Goal: Task Accomplishment & Management: Manage account settings

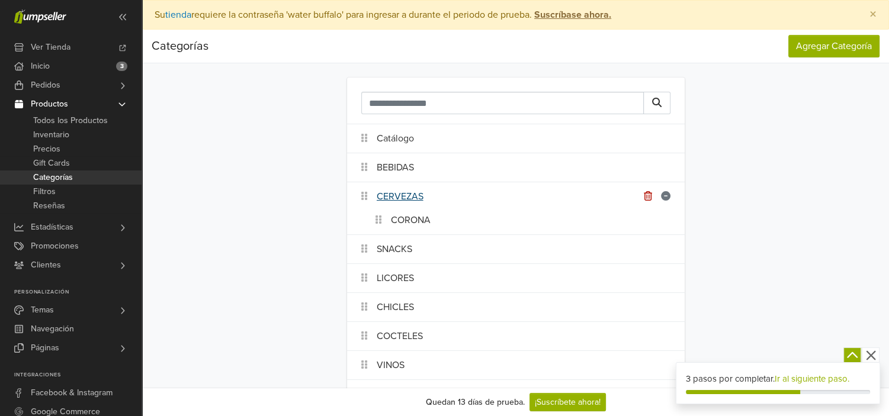
click at [399, 193] on link "CERVEZAS" at bounding box center [400, 197] width 47 height 14
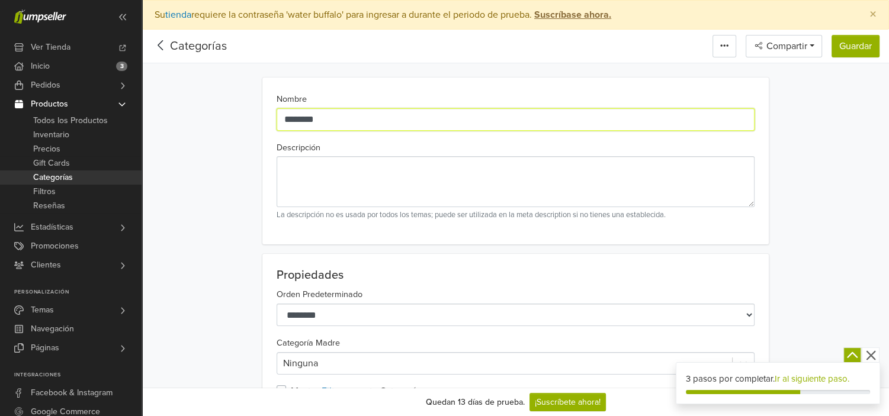
drag, startPoint x: 342, startPoint y: 114, endPoint x: 291, endPoint y: 123, distance: 52.2
click at [291, 123] on input "********" at bounding box center [516, 119] width 478 height 23
type input "********"
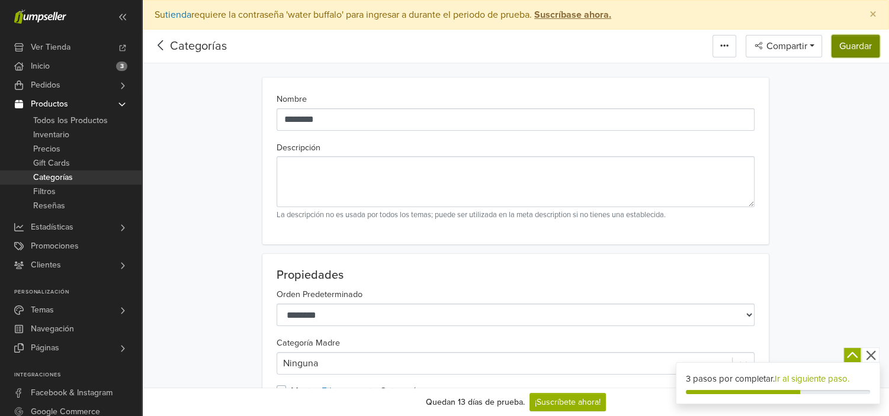
click at [859, 43] on button "Guardar" at bounding box center [856, 46] width 48 height 23
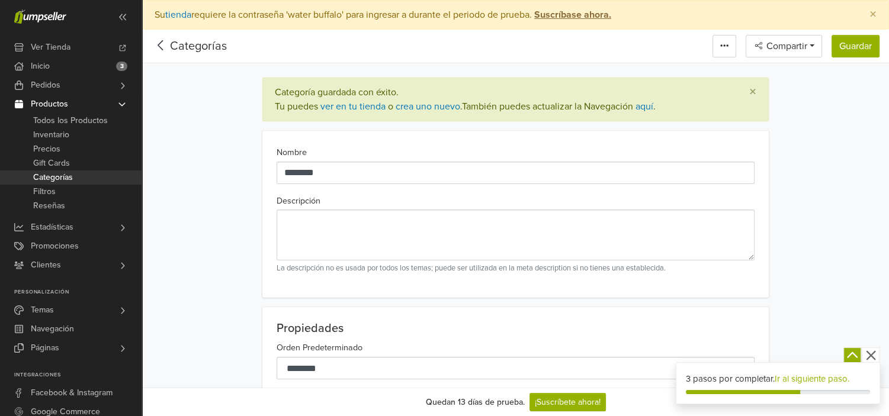
click at [160, 46] on icon at bounding box center [161, 45] width 18 height 15
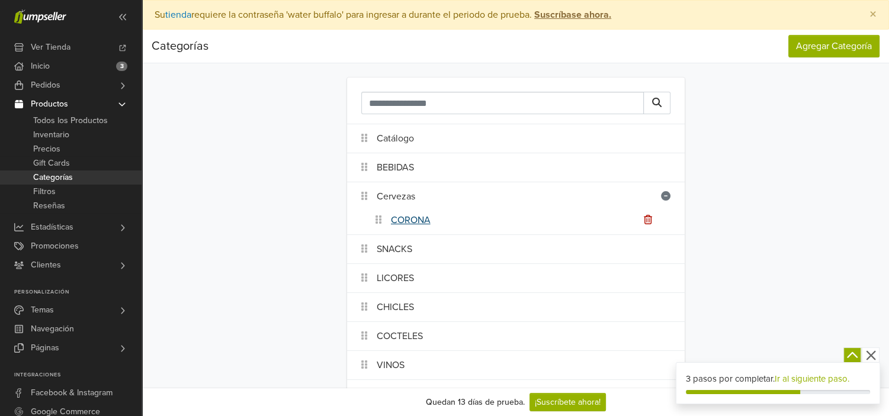
click at [416, 223] on link "CORONA" at bounding box center [411, 220] width 40 height 14
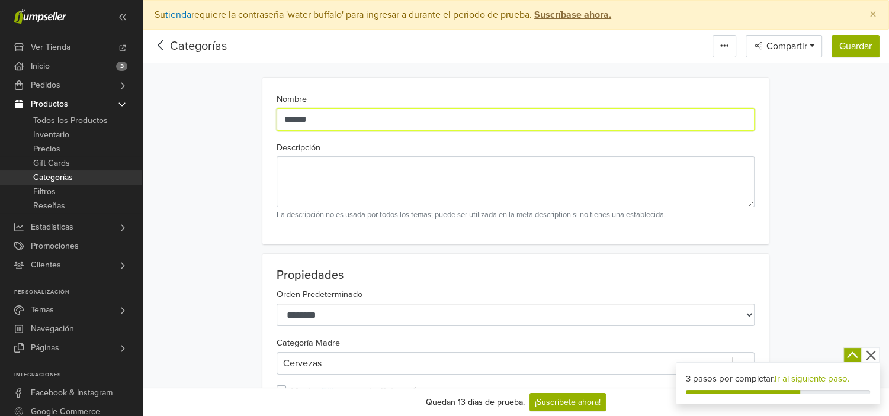
click at [288, 123] on input "******" at bounding box center [516, 119] width 478 height 23
type input "******"
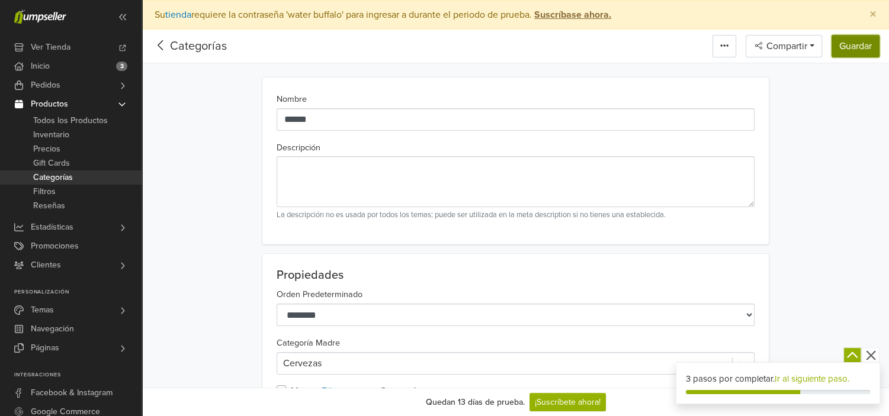
click at [855, 50] on button "Guardar" at bounding box center [856, 46] width 48 height 23
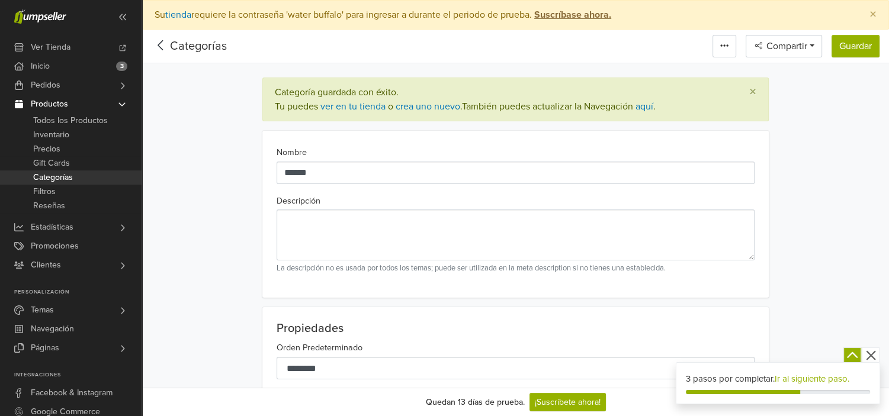
click at [162, 41] on icon at bounding box center [160, 45] width 5 height 10
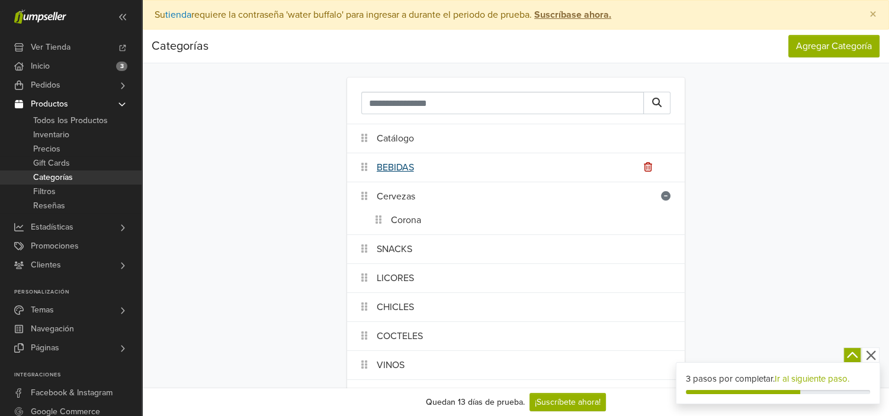
click at [392, 167] on link "BEBIDAS" at bounding box center [395, 168] width 37 height 14
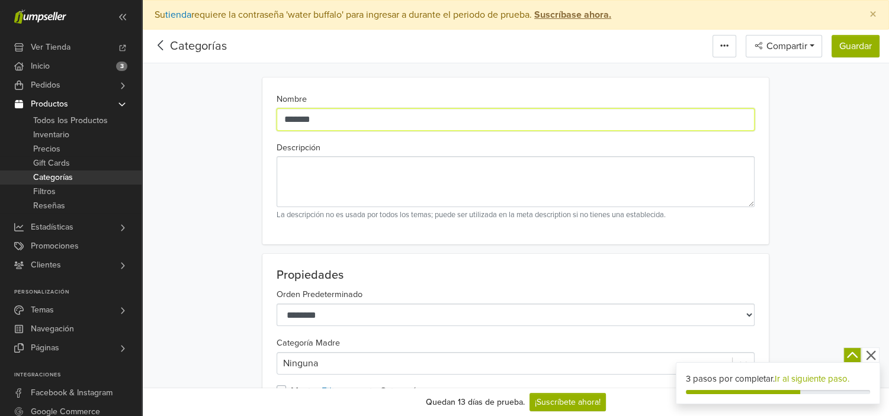
drag, startPoint x: 300, startPoint y: 122, endPoint x: 288, endPoint y: 122, distance: 12.4
click at [288, 122] on input "*******" at bounding box center [516, 119] width 478 height 23
type input "*******"
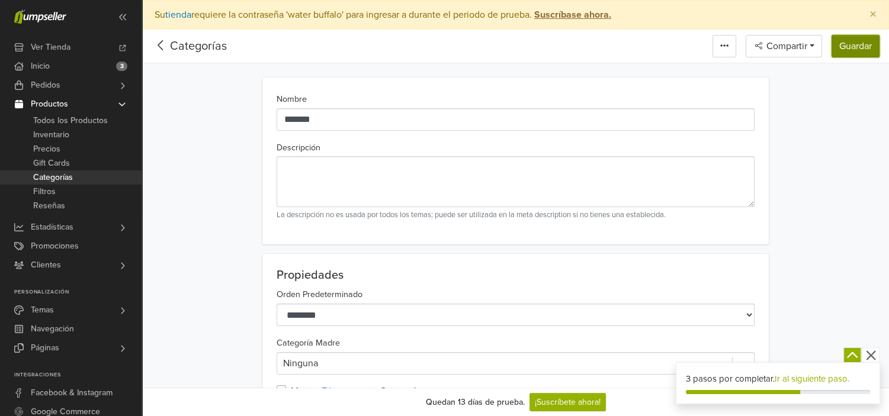
click at [863, 44] on button "Guardar" at bounding box center [856, 46] width 48 height 23
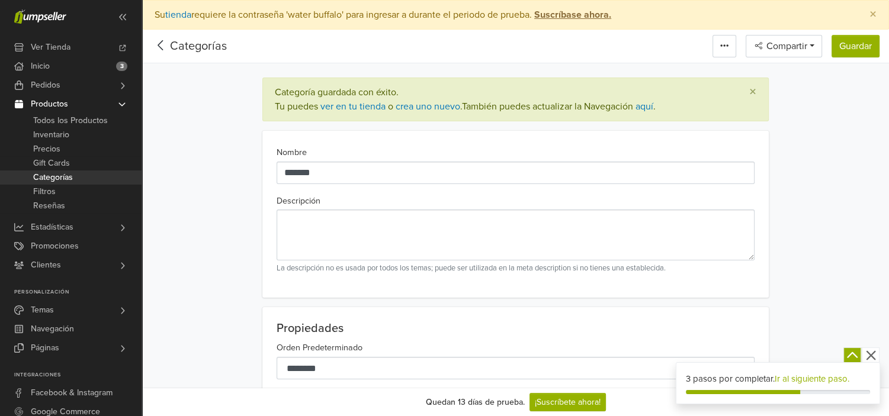
click at [159, 50] on icon at bounding box center [161, 45] width 18 height 15
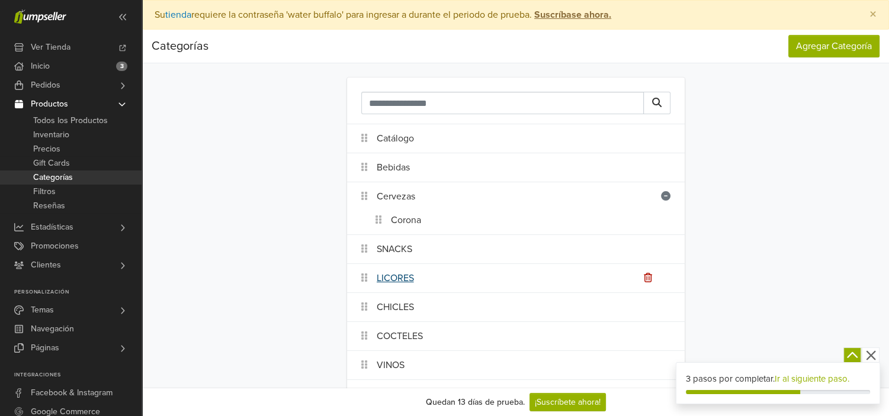
scroll to position [118, 0]
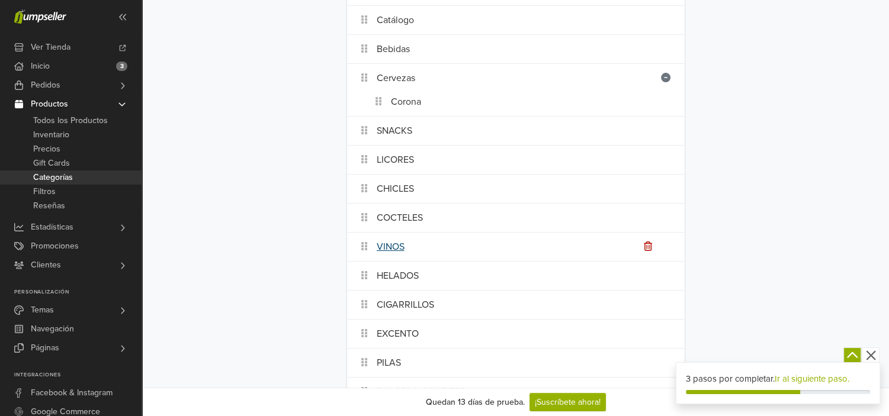
click at [398, 245] on link "VINOS" at bounding box center [391, 247] width 28 height 14
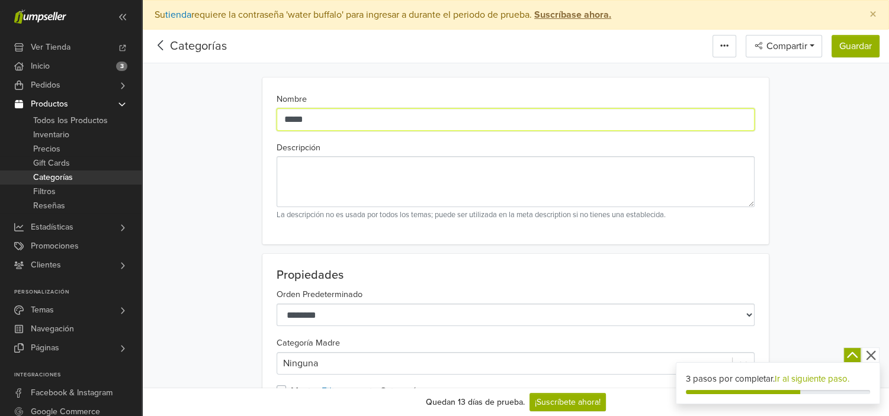
drag, startPoint x: 319, startPoint y: 118, endPoint x: 290, endPoint y: 118, distance: 29.0
click at [290, 118] on input "*****" at bounding box center [516, 119] width 478 height 23
type input "*****"
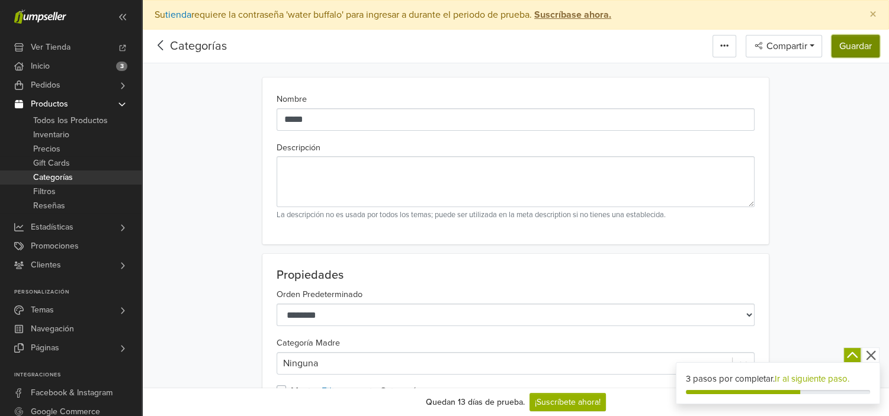
click at [840, 53] on button "Guardar" at bounding box center [856, 46] width 48 height 23
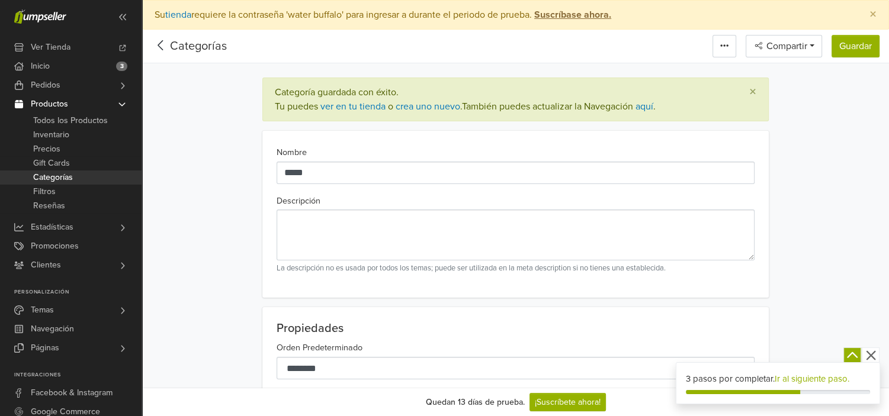
click at [164, 46] on icon at bounding box center [161, 45] width 18 height 15
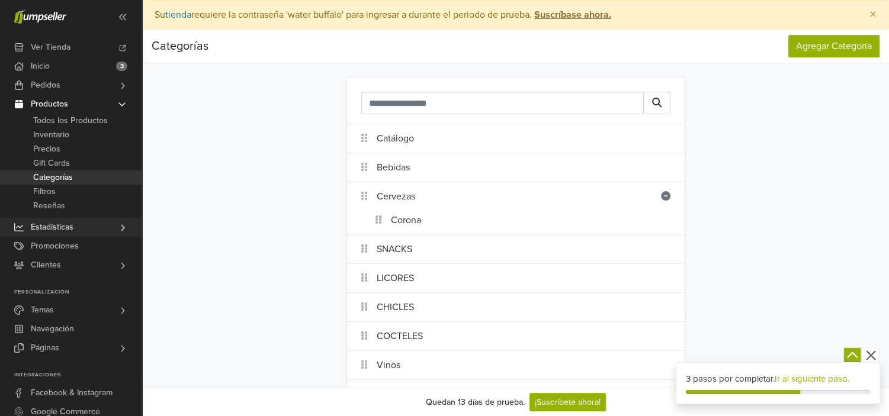
click at [101, 227] on link "Estadísticas" at bounding box center [71, 227] width 142 height 19
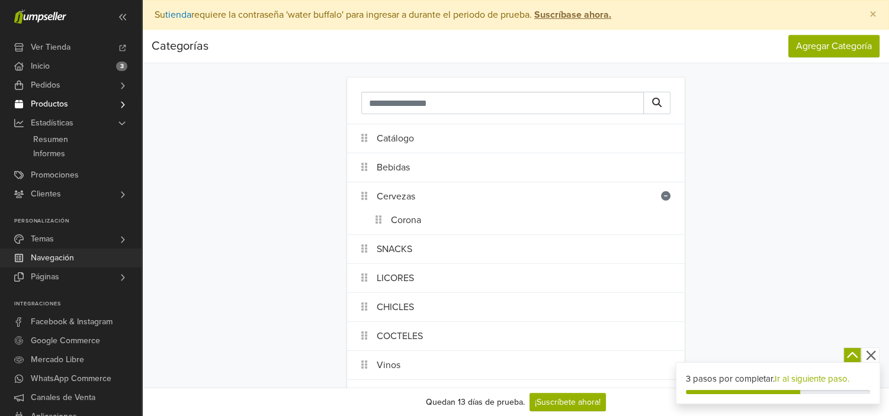
click at [102, 262] on link "Navegación" at bounding box center [71, 258] width 142 height 19
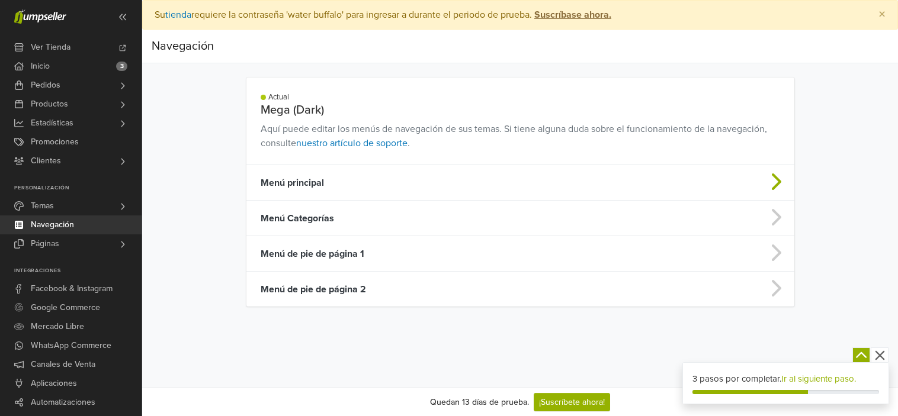
click at [750, 176] on td at bounding box center [733, 183] width 121 height 36
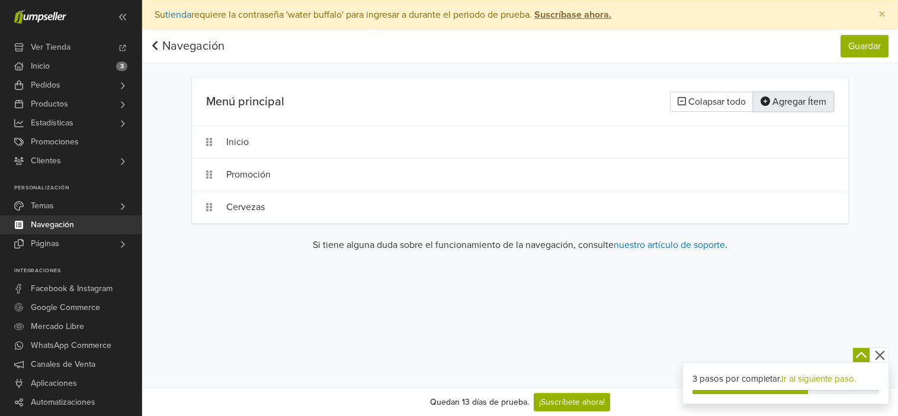
click at [794, 107] on button "Agregar Ítem" at bounding box center [793, 102] width 81 height 20
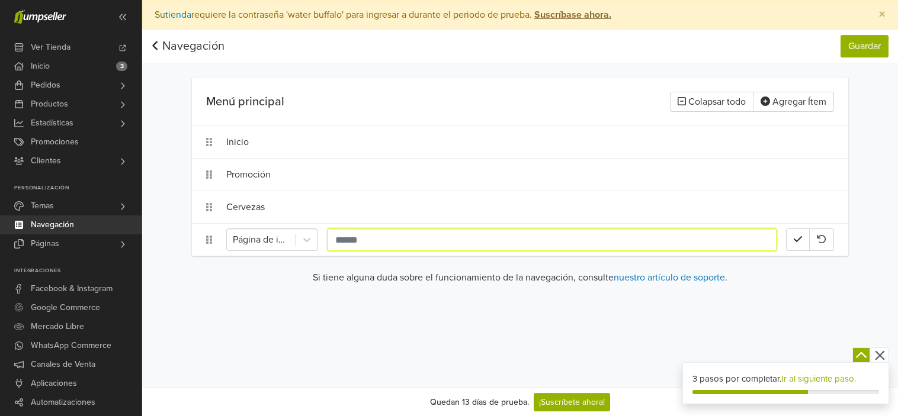
click at [535, 233] on input "text" at bounding box center [552, 240] width 449 height 23
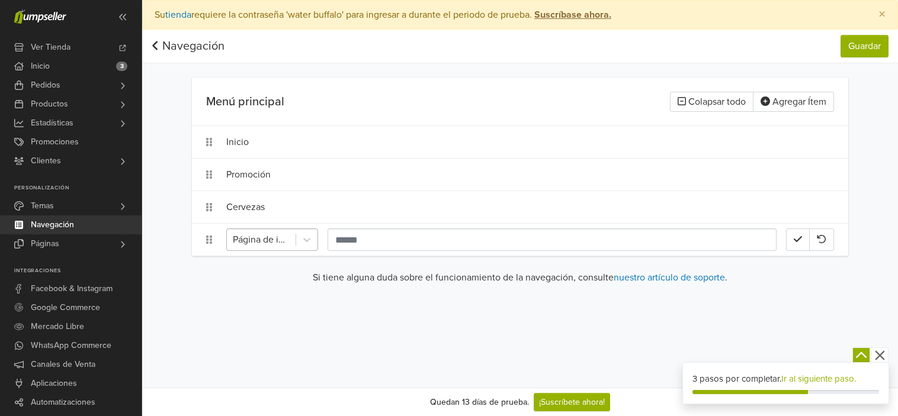
click at [255, 232] on div at bounding box center [261, 240] width 57 height 17
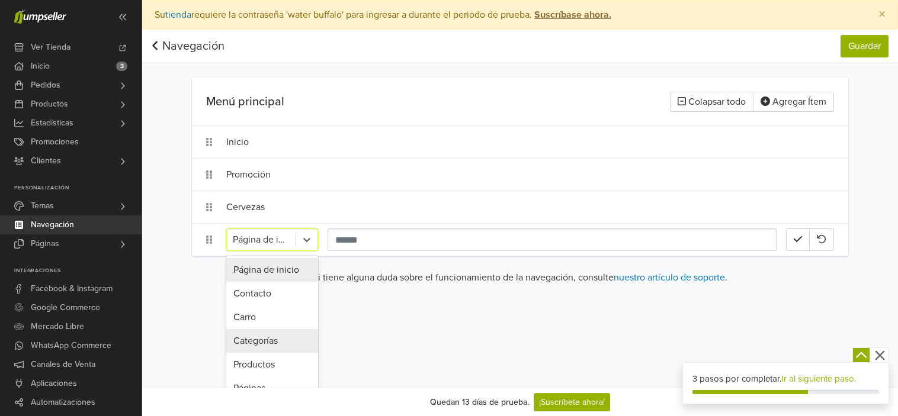
click at [290, 340] on div "Categorías" at bounding box center [272, 341] width 92 height 24
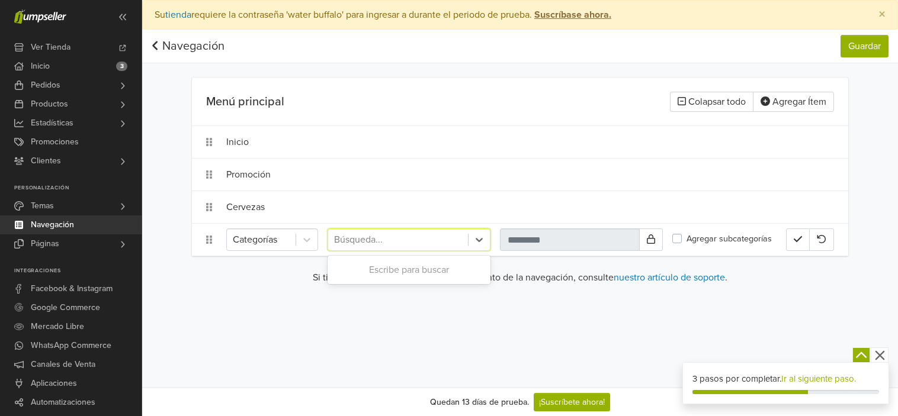
click at [450, 242] on div at bounding box center [398, 240] width 128 height 17
type input "***"
click at [434, 268] on div "Vinos" at bounding box center [409, 270] width 163 height 24
type input "*****"
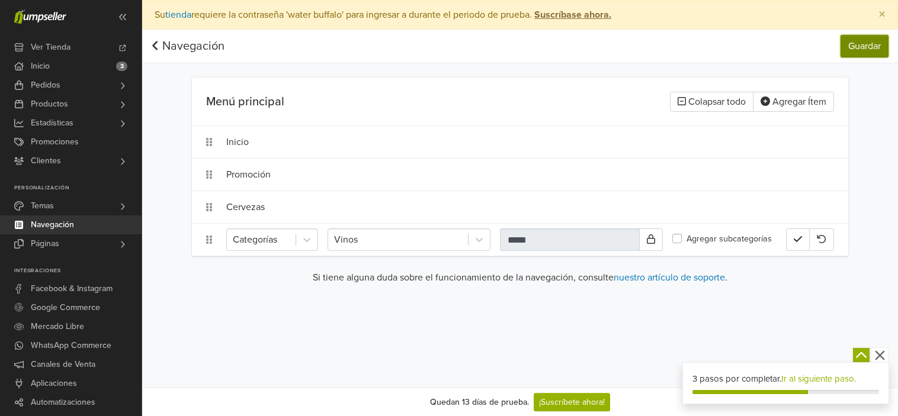
click at [881, 49] on button "Guardar" at bounding box center [864, 46] width 48 height 23
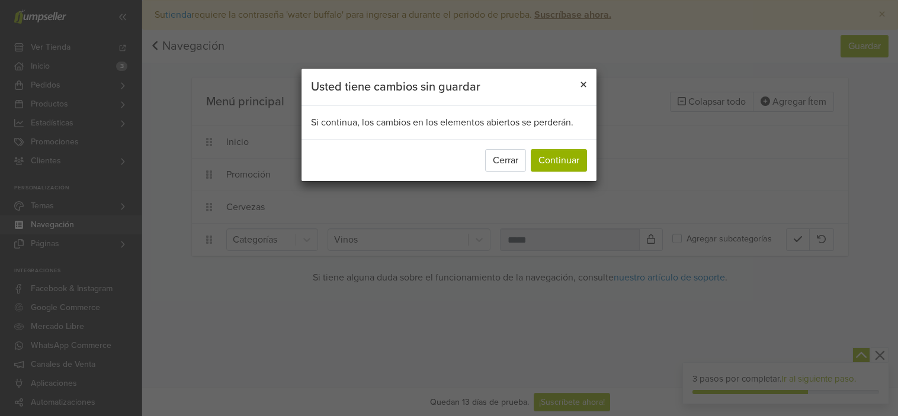
click at [589, 84] on button "×" at bounding box center [583, 85] width 26 height 33
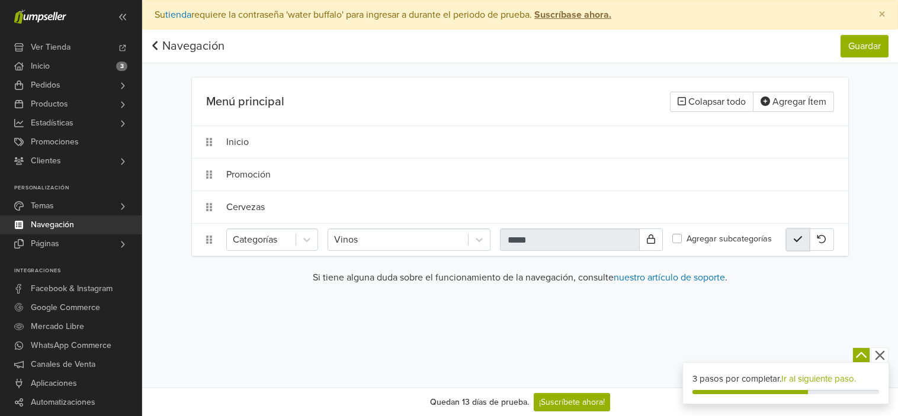
click at [795, 239] on icon "button" at bounding box center [798, 239] width 8 height 6
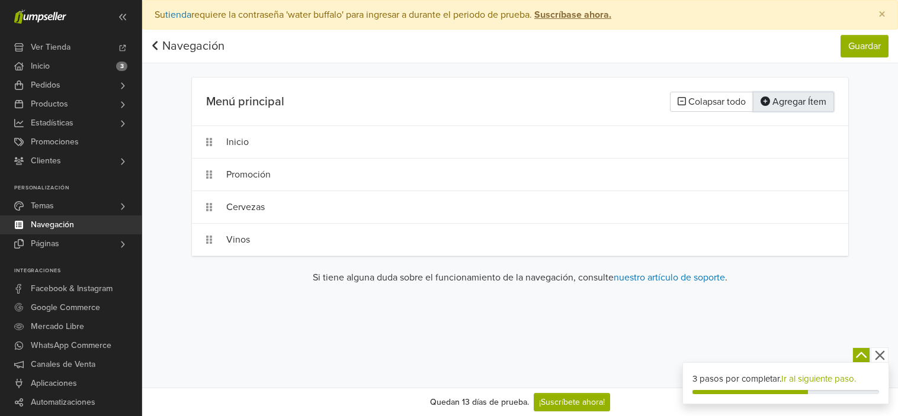
click at [807, 100] on button "Agregar Ítem" at bounding box center [793, 102] width 81 height 20
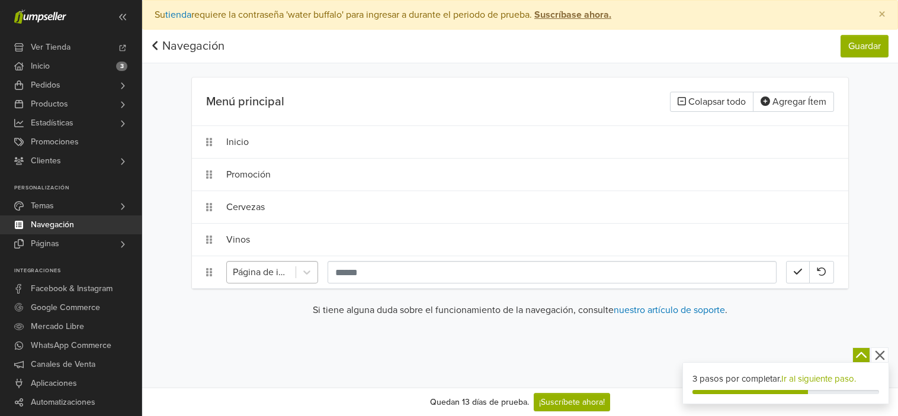
click at [262, 267] on div at bounding box center [261, 272] width 57 height 17
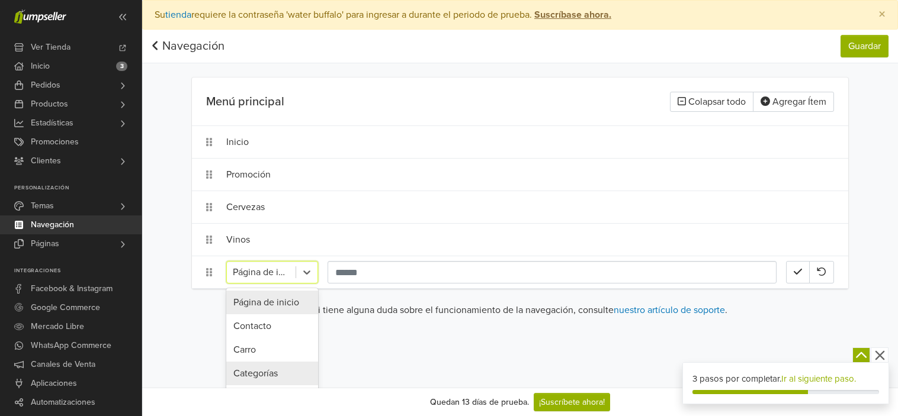
drag, startPoint x: 270, startPoint y: 374, endPoint x: 277, endPoint y: 371, distance: 7.9
click at [270, 374] on div "Categorías" at bounding box center [272, 374] width 92 height 24
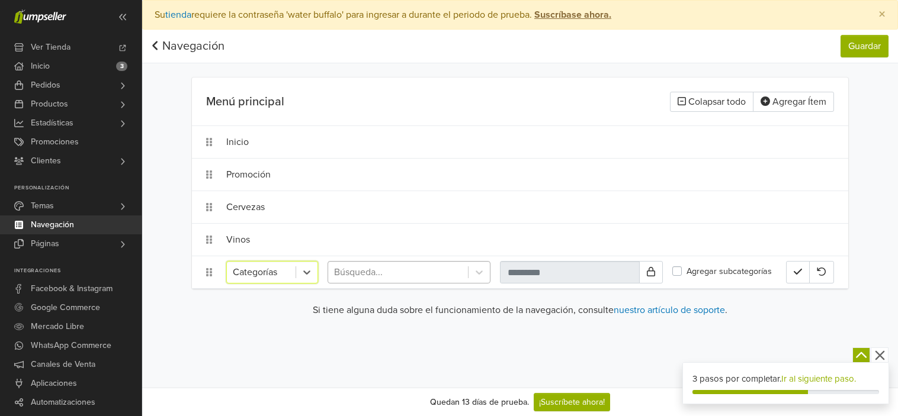
click at [406, 270] on div at bounding box center [398, 272] width 128 height 17
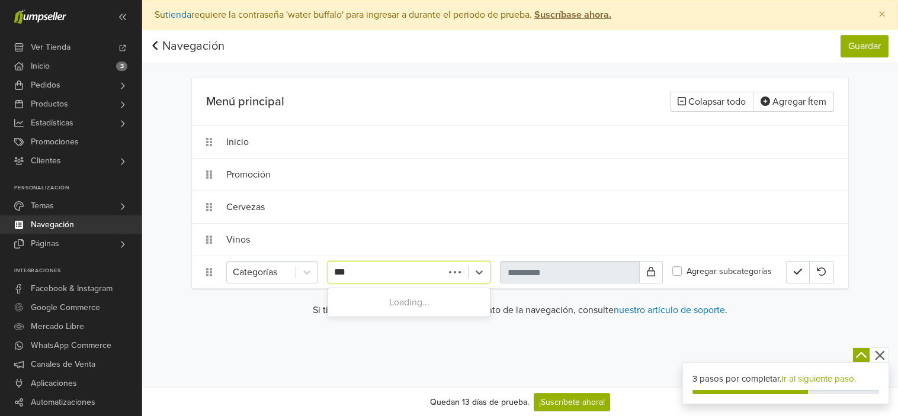
type input "****"
click at [406, 304] on div "Escribe para buscar" at bounding box center [409, 303] width 163 height 24
click at [375, 274] on div at bounding box center [398, 272] width 128 height 17
type input "*"
click at [75, 101] on link "Productos" at bounding box center [71, 104] width 142 height 19
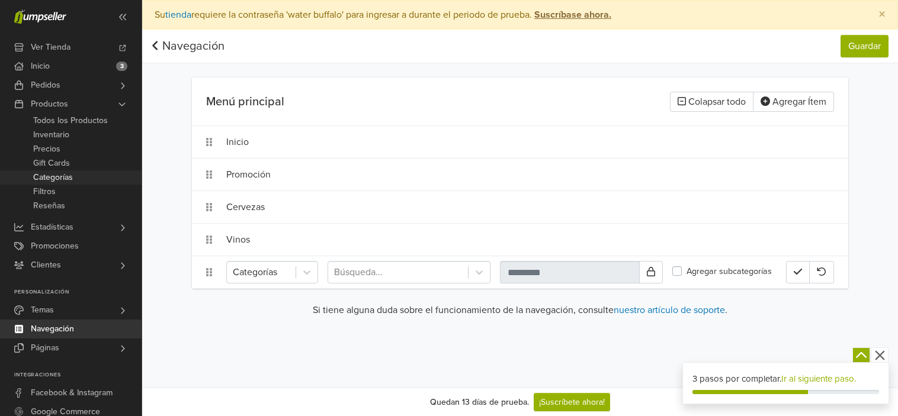
click at [88, 178] on link "Categorías" at bounding box center [71, 178] width 142 height 14
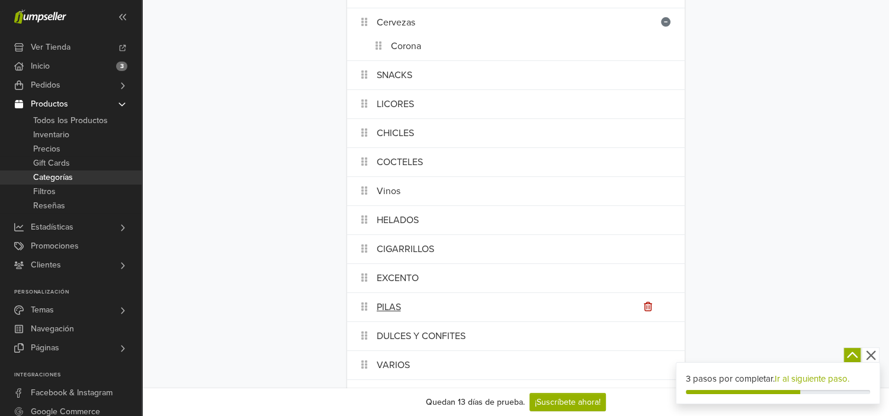
scroll to position [148, 0]
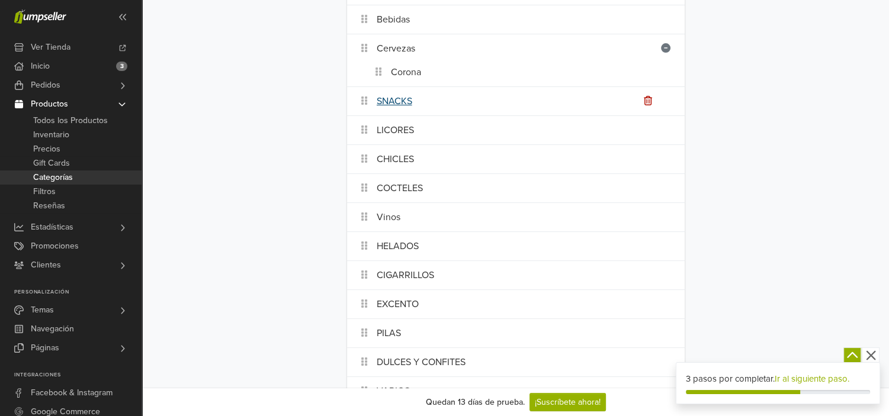
click at [408, 103] on link "SNACKS" at bounding box center [395, 101] width 36 height 14
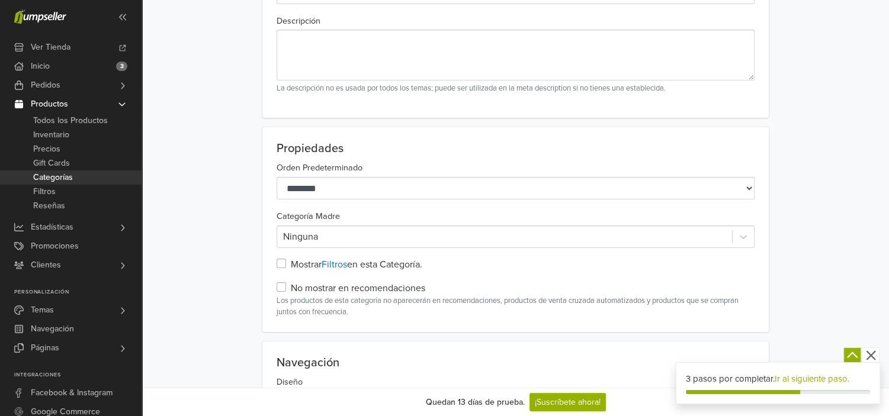
scroll to position [59, 0]
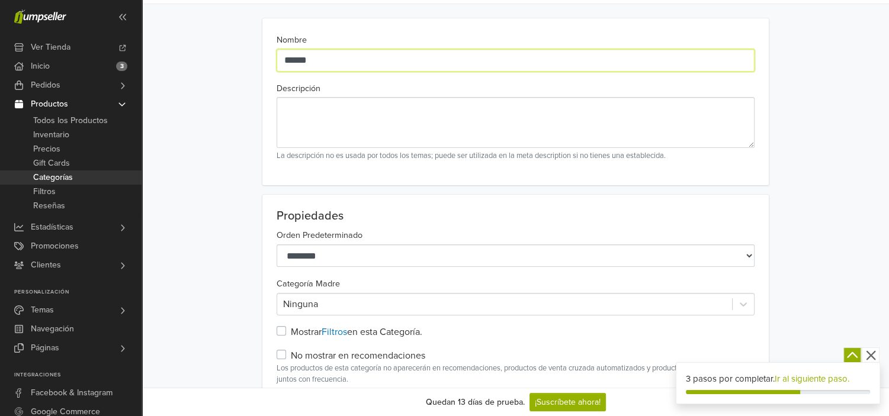
drag, startPoint x: 299, startPoint y: 62, endPoint x: 288, endPoint y: 62, distance: 10.7
click at [288, 62] on input "******" at bounding box center [516, 60] width 478 height 23
click at [294, 63] on input "******" at bounding box center [516, 60] width 478 height 23
click at [290, 60] on input "******" at bounding box center [516, 60] width 478 height 23
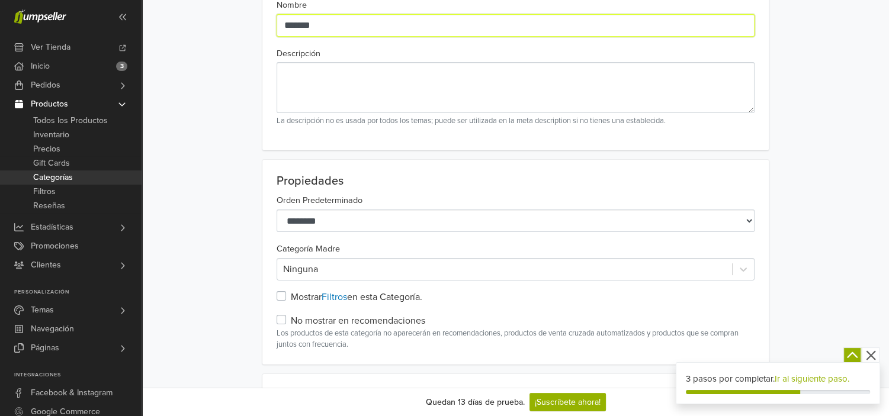
scroll to position [0, 0]
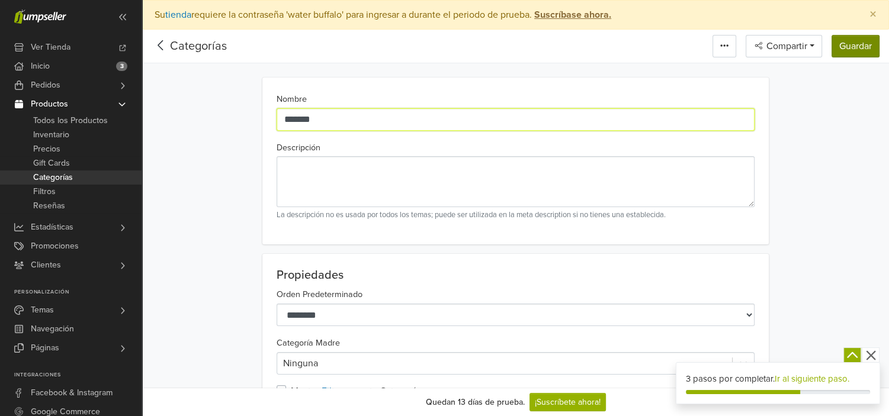
type input "******"
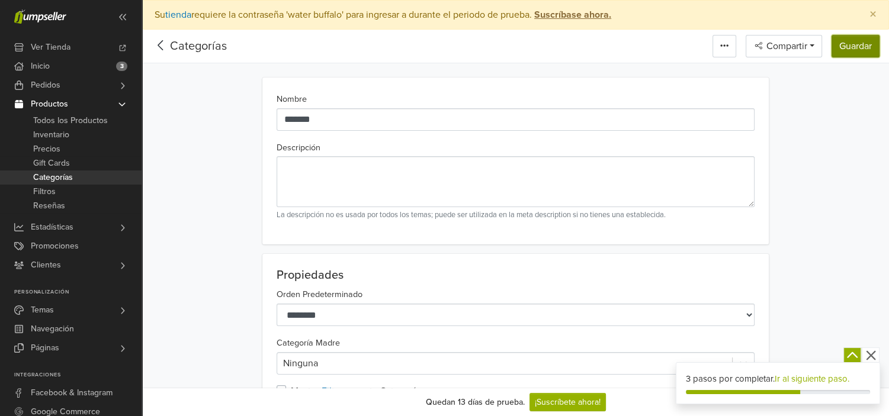
click at [849, 53] on button "Guardar" at bounding box center [856, 46] width 48 height 23
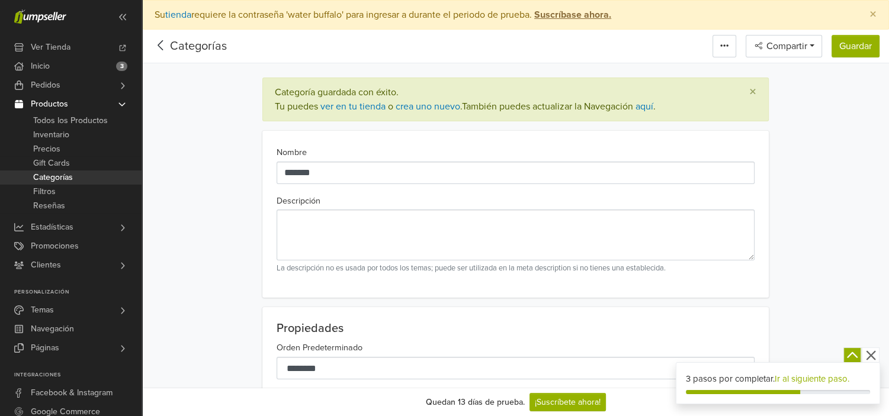
click at [165, 46] on icon at bounding box center [161, 45] width 18 height 15
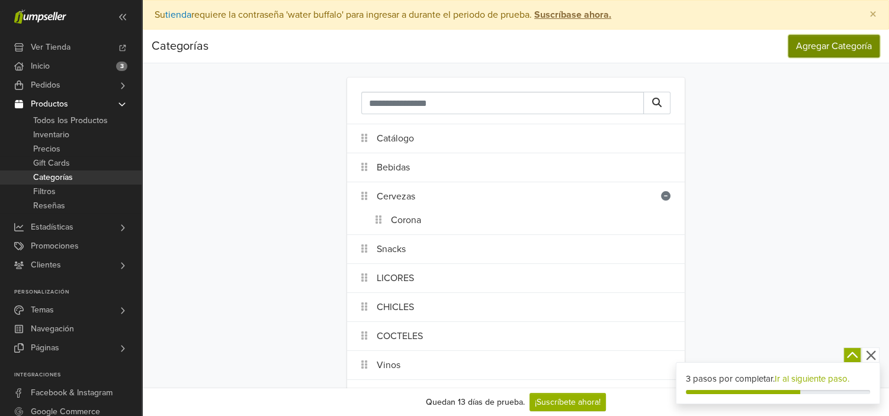
click at [822, 47] on button "Agregar Categoría" at bounding box center [833, 46] width 91 height 23
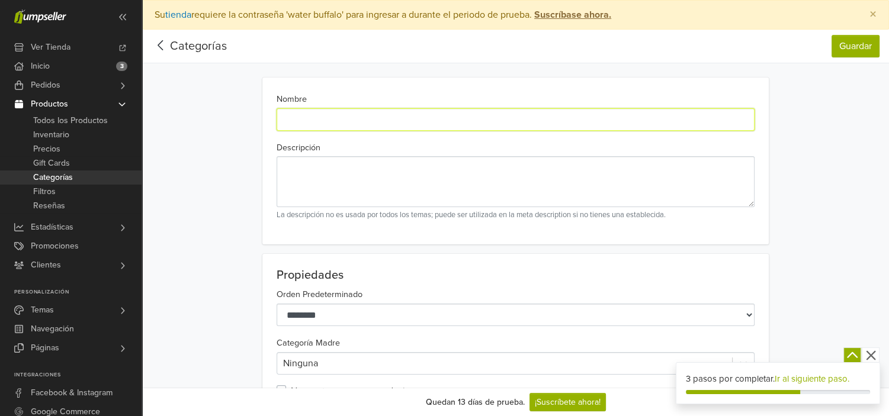
click at [374, 121] on input "Nombre" at bounding box center [516, 119] width 478 height 23
drag, startPoint x: 306, startPoint y: 117, endPoint x: 293, endPoint y: 118, distance: 13.2
click at [293, 118] on input "****" at bounding box center [516, 119] width 478 height 23
type input "******"
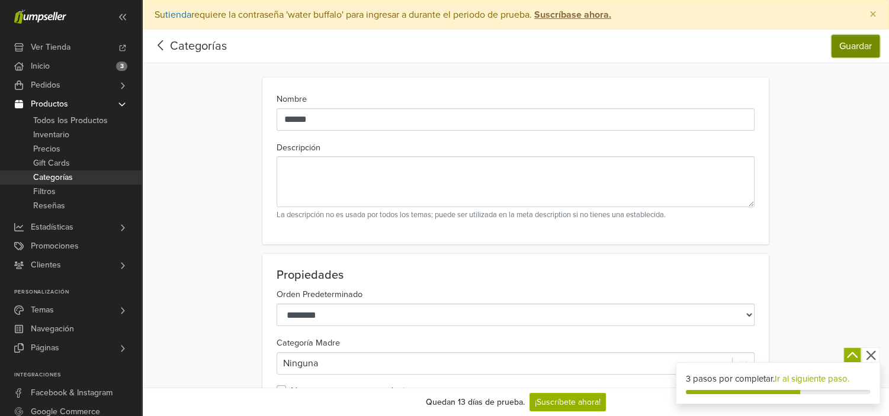
click at [840, 48] on button "Guardar" at bounding box center [856, 46] width 48 height 23
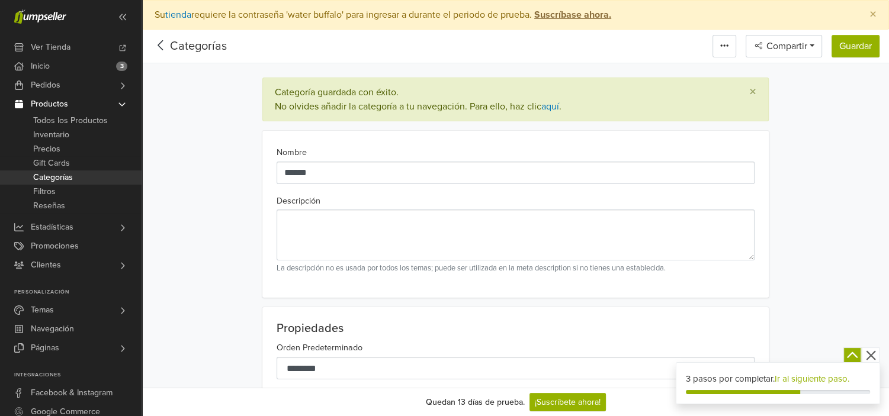
click at [165, 47] on icon at bounding box center [161, 45] width 18 height 15
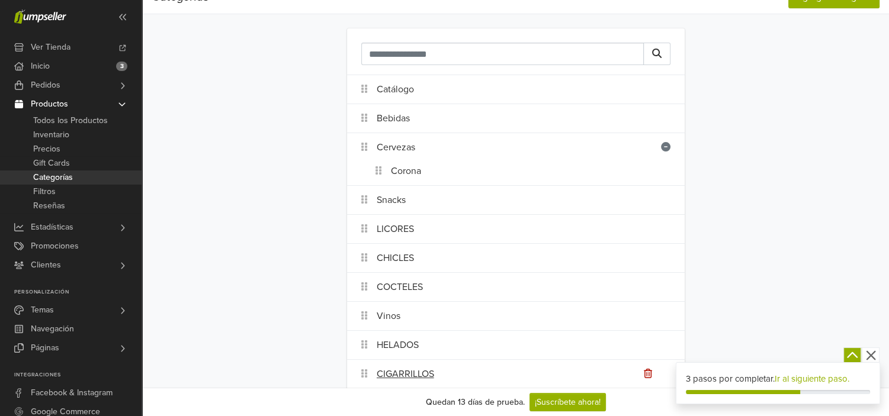
scroll to position [236, 0]
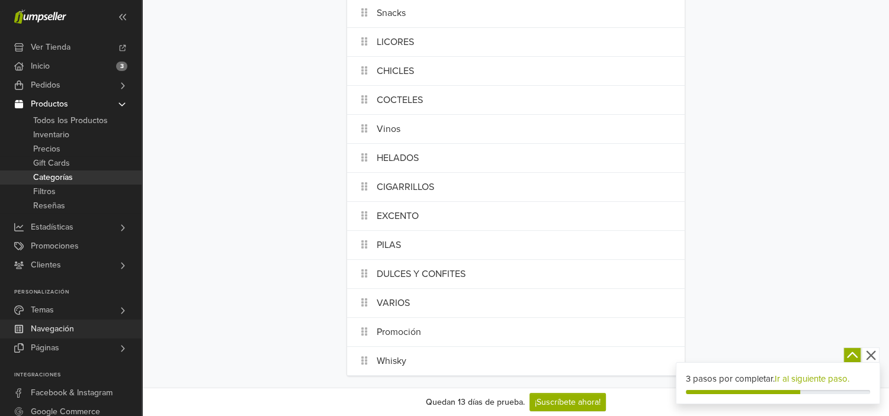
click at [97, 334] on link "Navegación" at bounding box center [71, 329] width 142 height 19
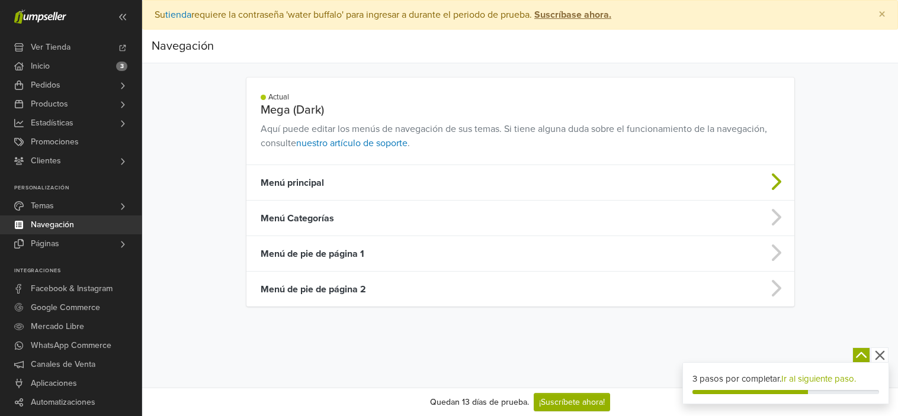
click at [348, 176] on td "Menú principal" at bounding box center [459, 183] width 427 height 36
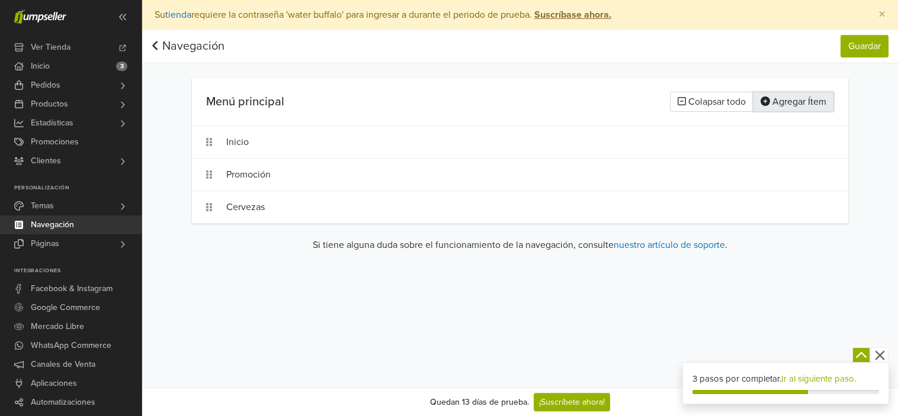
click at [814, 105] on button "Agregar Ítem" at bounding box center [793, 102] width 81 height 20
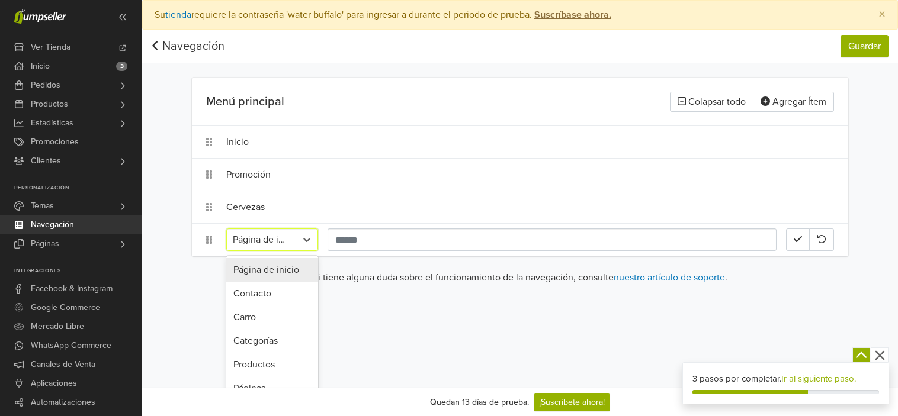
click at [274, 245] on div at bounding box center [261, 240] width 57 height 17
click at [274, 338] on div "Categorías" at bounding box center [272, 341] width 92 height 24
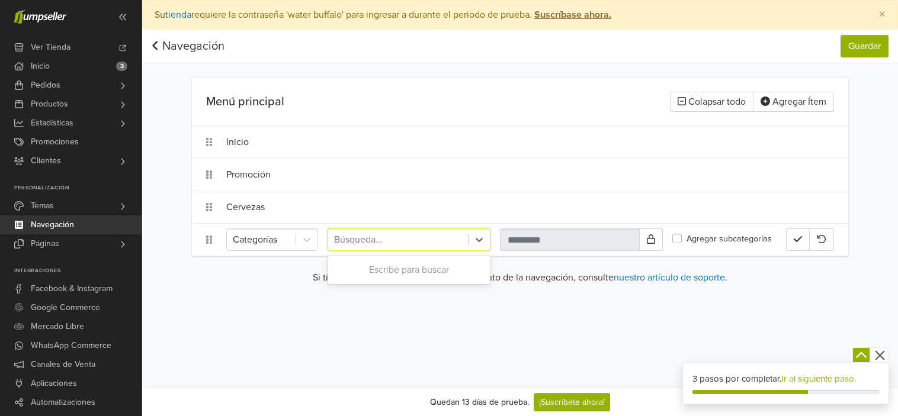
click at [389, 235] on div at bounding box center [398, 240] width 128 height 17
type input "**"
click at [384, 270] on div "Whisky" at bounding box center [409, 270] width 163 height 24
type input "******"
click at [801, 243] on button "button" at bounding box center [798, 240] width 24 height 23
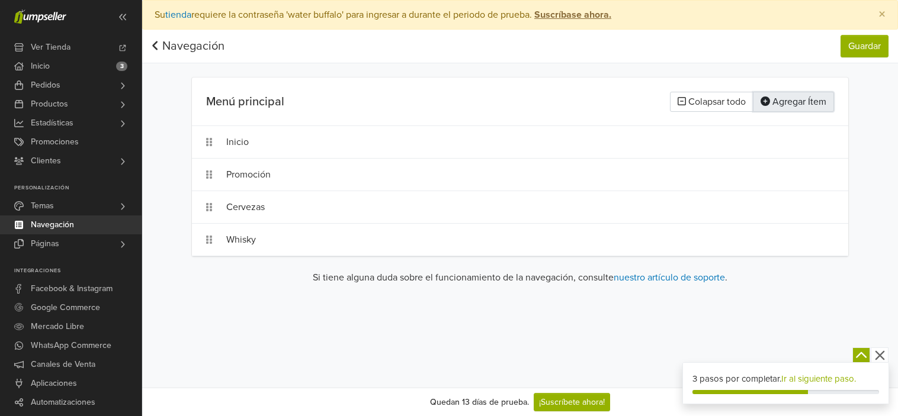
click at [812, 100] on button "Agregar Ítem" at bounding box center [793, 102] width 81 height 20
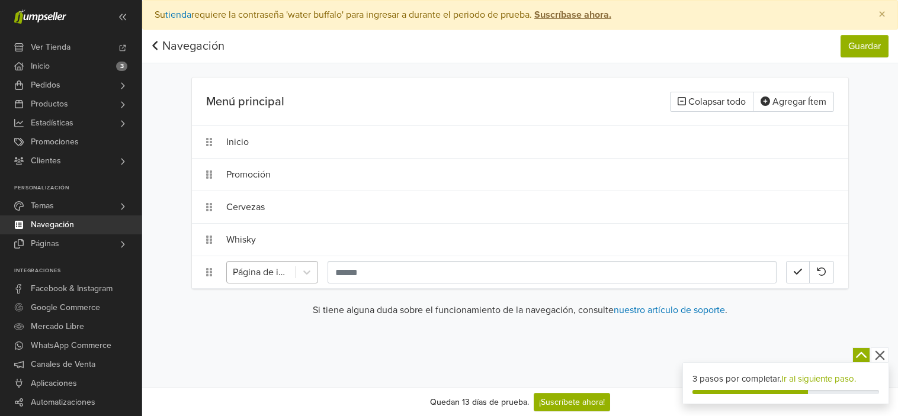
click at [273, 268] on div at bounding box center [261, 272] width 57 height 17
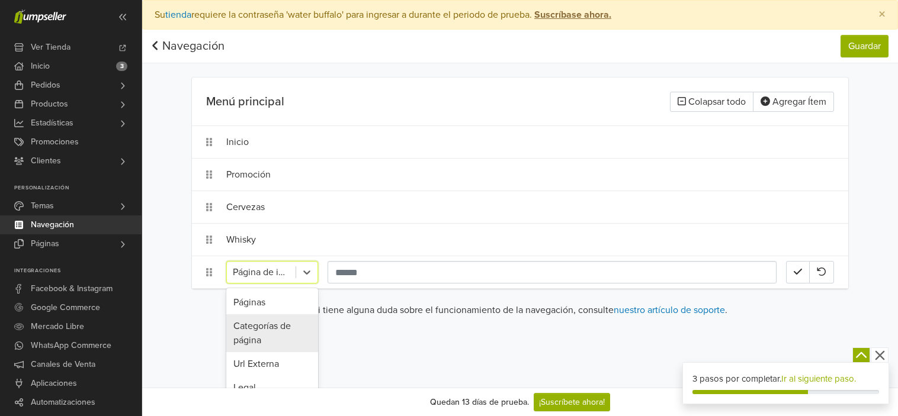
scroll to position [59, 0]
click at [282, 313] on div "Categorías" at bounding box center [272, 315] width 92 height 24
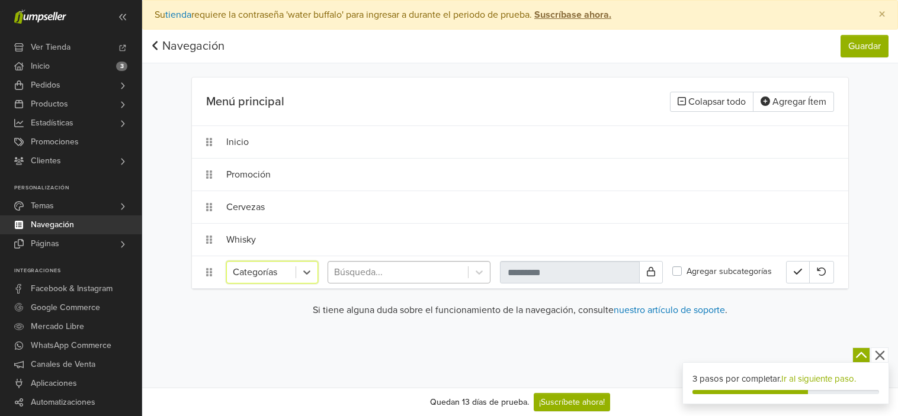
click at [417, 267] on div at bounding box center [398, 272] width 128 height 17
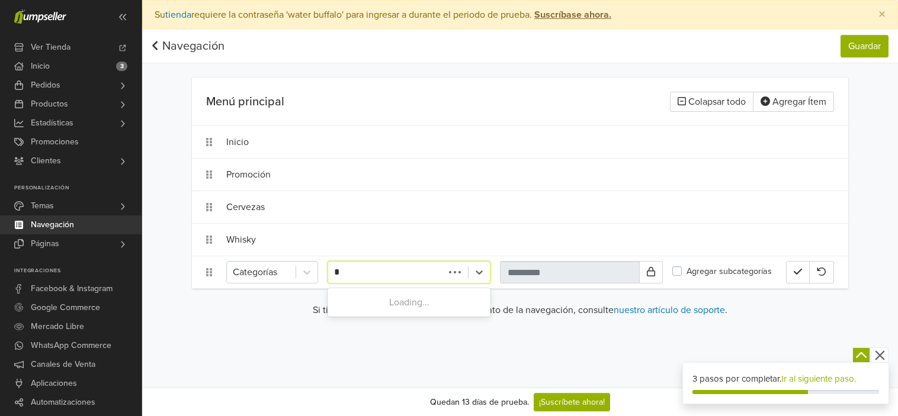
type input "**"
click at [405, 299] on div "Vinos" at bounding box center [409, 303] width 163 height 24
type input "*****"
click at [791, 276] on button "button" at bounding box center [798, 272] width 24 height 23
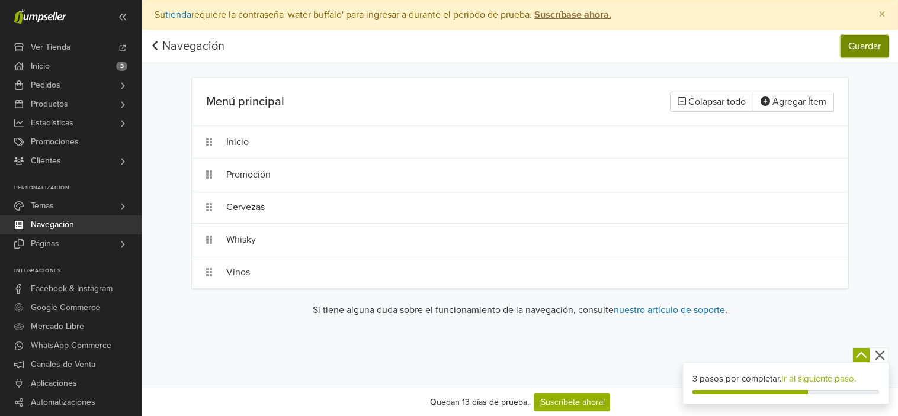
click at [870, 53] on button "Guardar" at bounding box center [864, 46] width 48 height 23
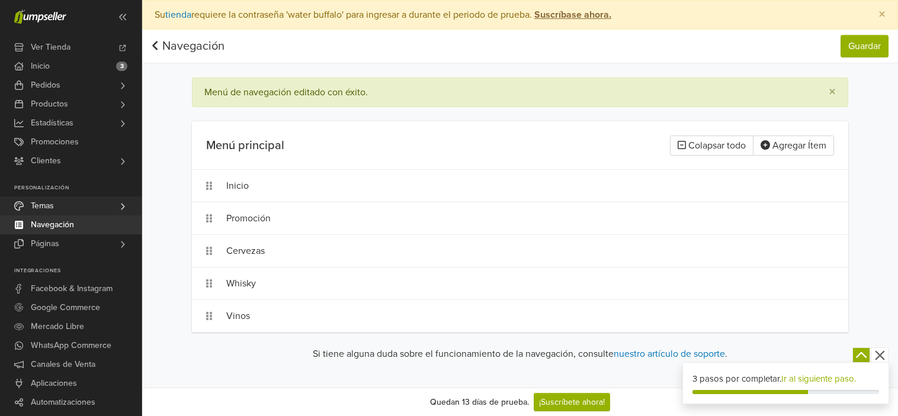
click at [102, 206] on link "Temas" at bounding box center [71, 206] width 142 height 19
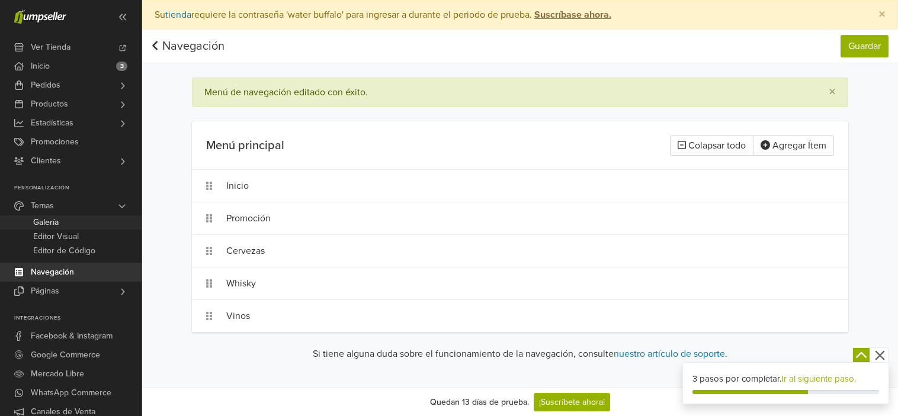
click at [100, 218] on link "Galería" at bounding box center [71, 223] width 142 height 14
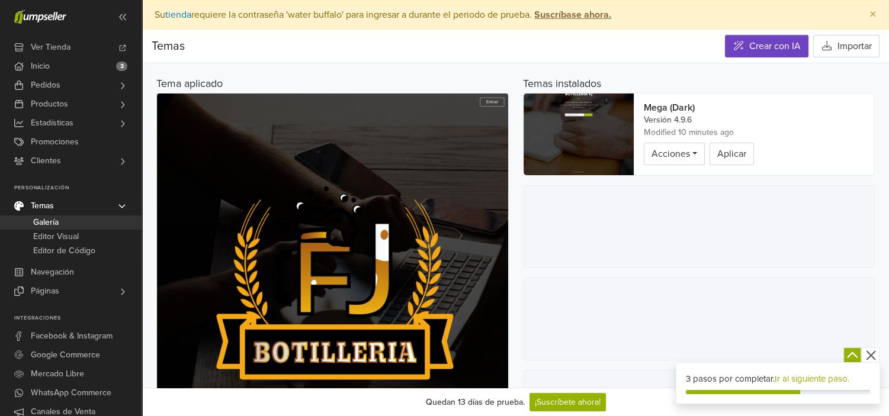
click at [600, 133] on img at bounding box center [579, 135] width 111 height 82
click at [608, 140] on img at bounding box center [579, 135] width 111 height 82
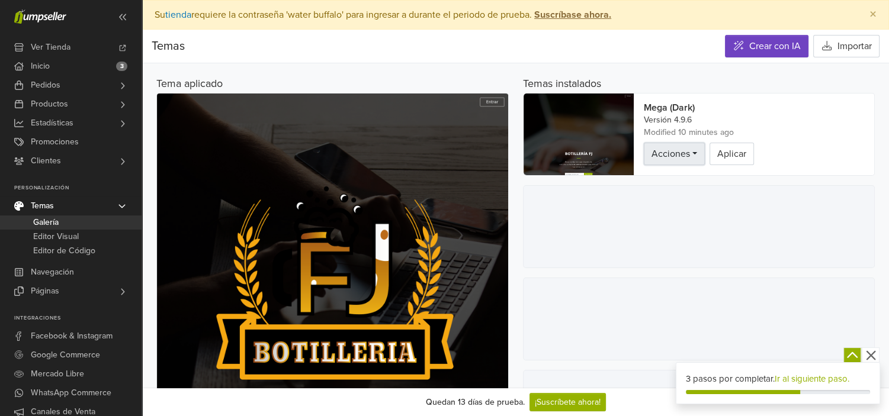
click at [678, 153] on span "Acciones" at bounding box center [671, 154] width 39 height 12
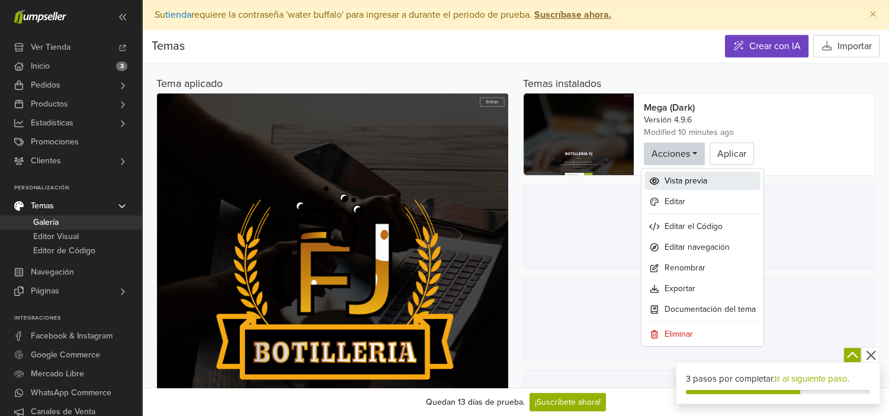
click at [685, 175] on span "Vista previa" at bounding box center [686, 181] width 43 height 12
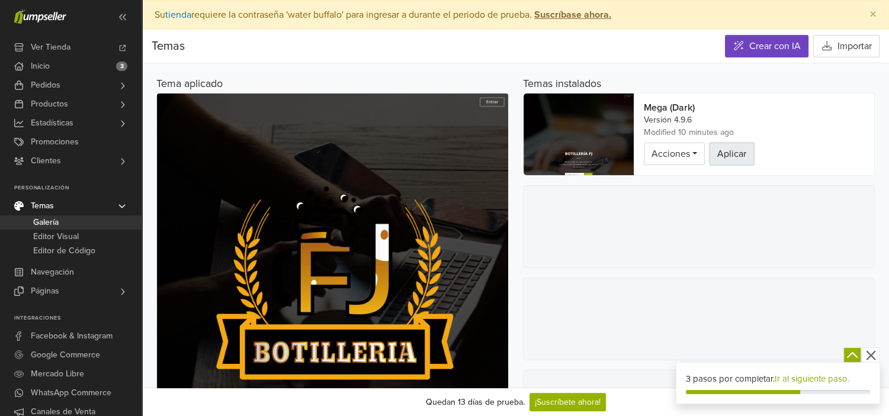
click at [728, 151] on button "Aplicar" at bounding box center [732, 154] width 44 height 23
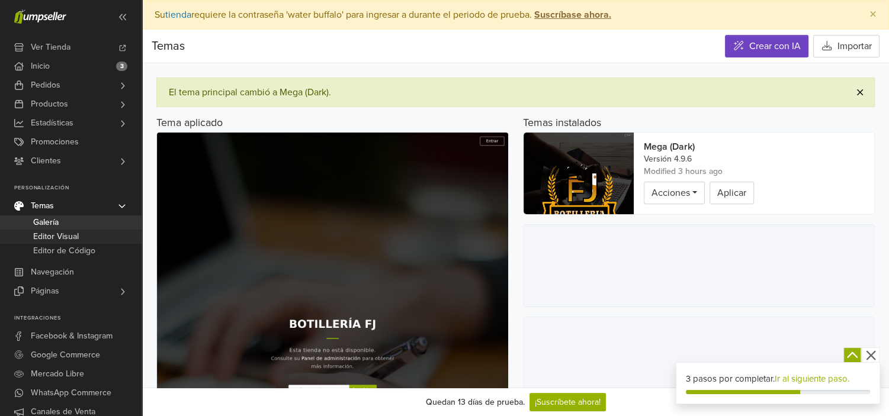
click at [107, 236] on link "Editor Visual" at bounding box center [71, 237] width 142 height 14
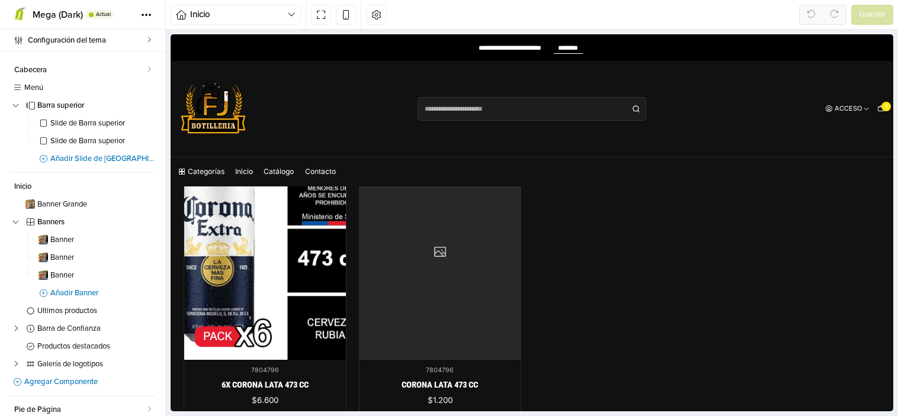
scroll to position [533, 0]
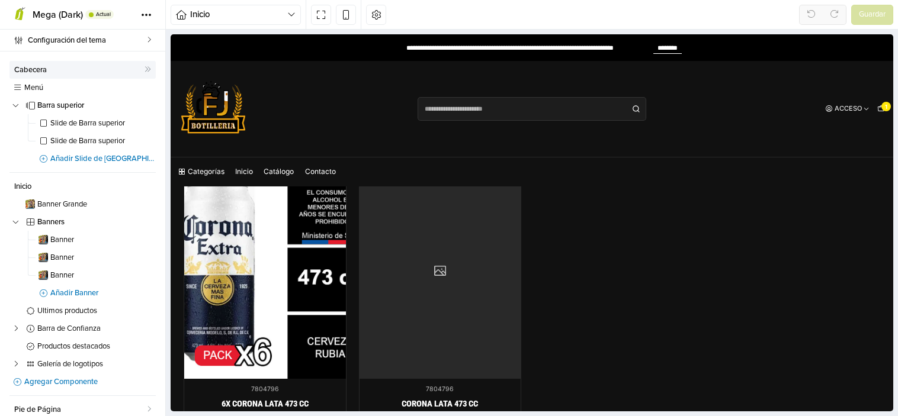
click at [30, 71] on span "Cabecera" at bounding box center [79, 70] width 130 height 8
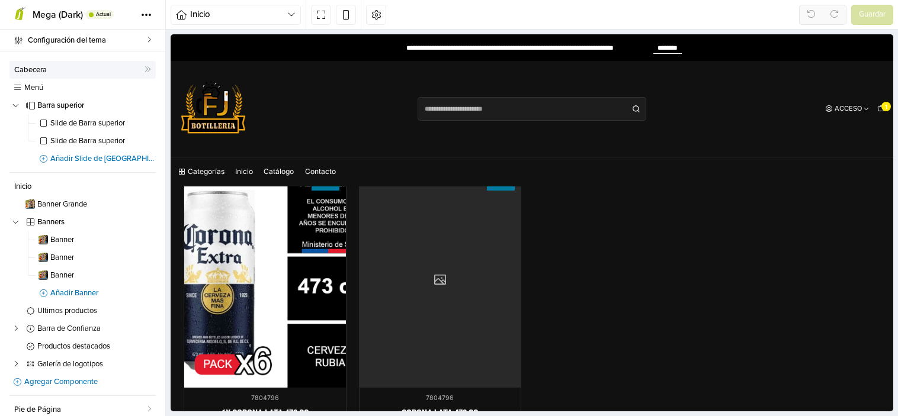
select select "**"
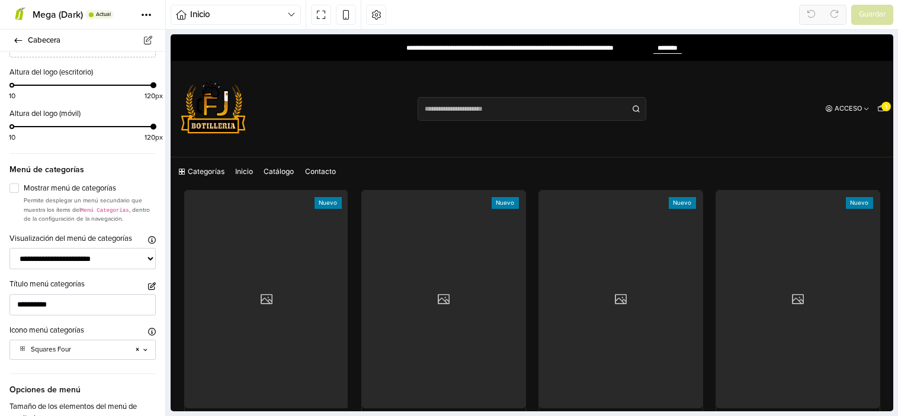
scroll to position [1422, 0]
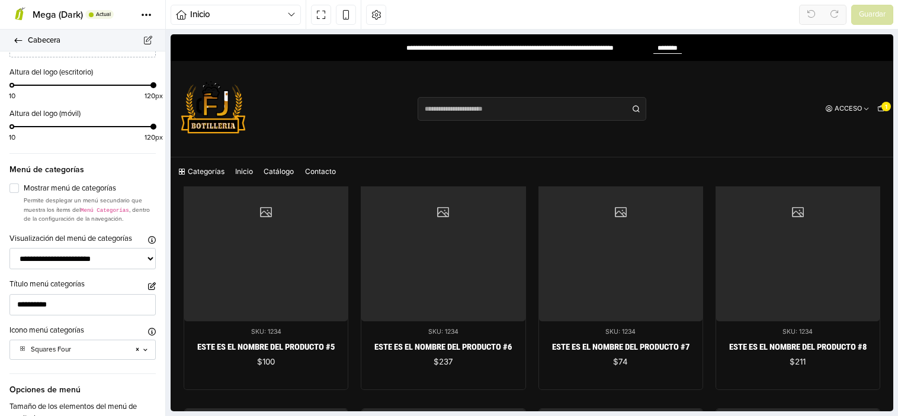
click at [15, 43] on icon at bounding box center [18, 41] width 9 height 8
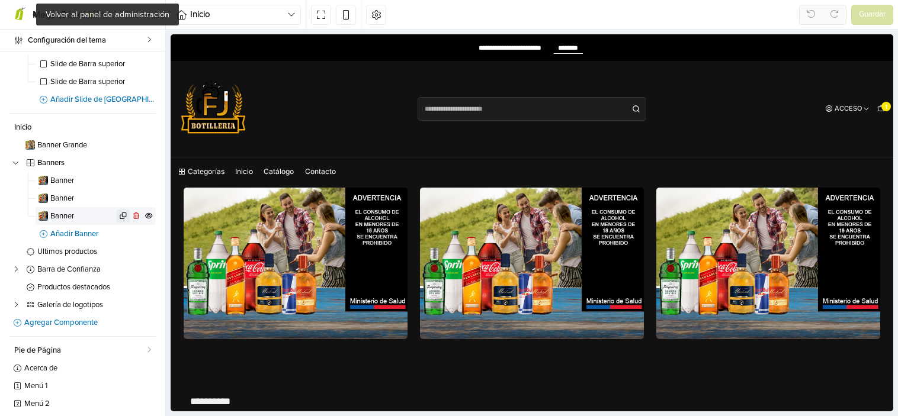
scroll to position [82, 0]
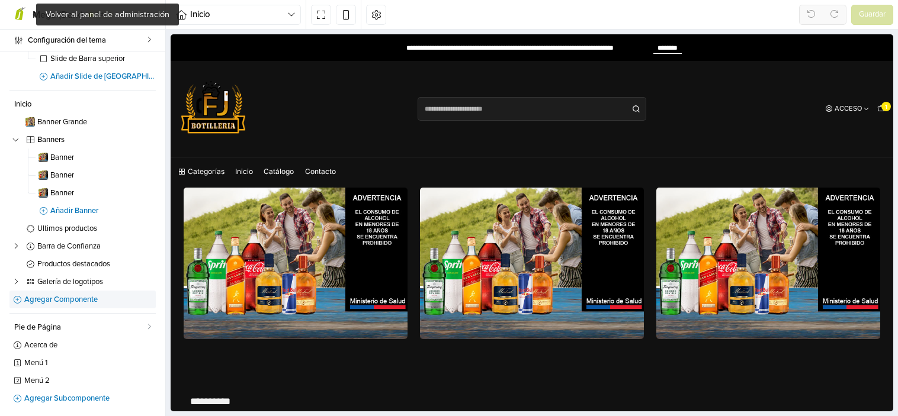
click at [101, 297] on span "Agregar Componente" at bounding box center [89, 300] width 131 height 8
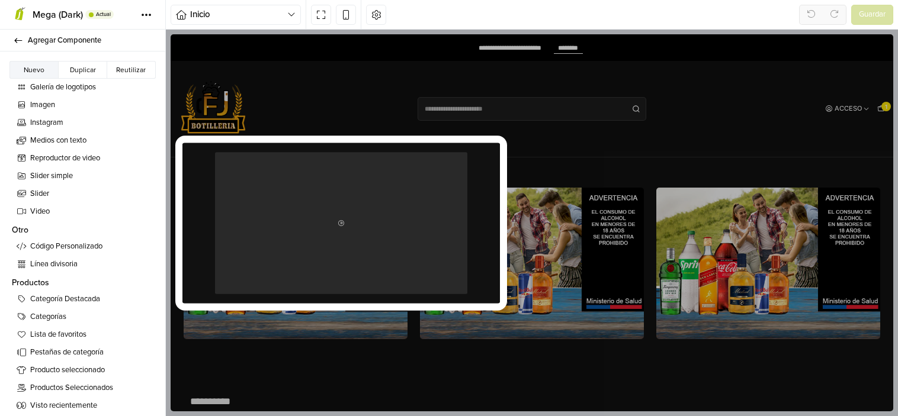
scroll to position [474, 0]
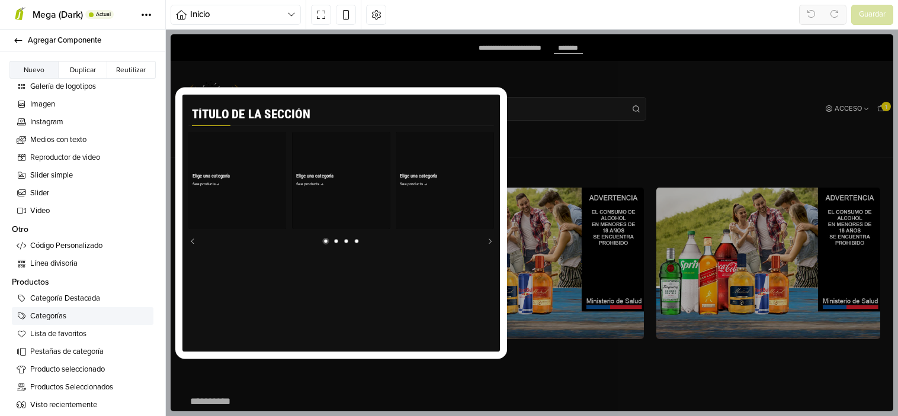
click at [100, 317] on span "Categorías" at bounding box center [89, 317] width 118 height 12
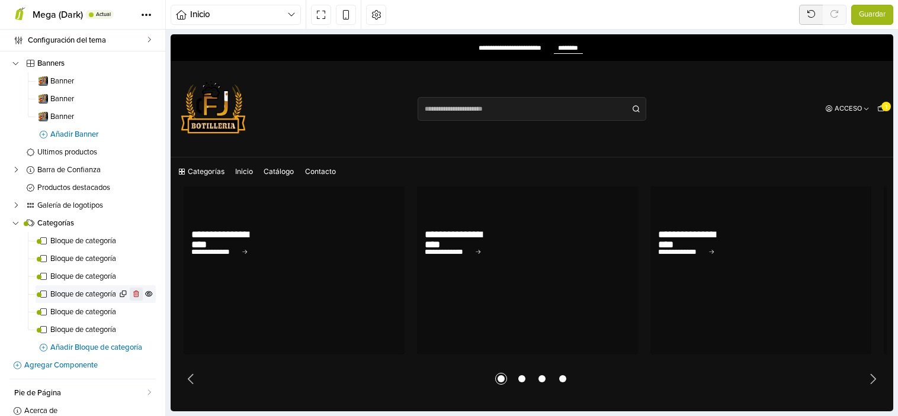
scroll to position [178, 0]
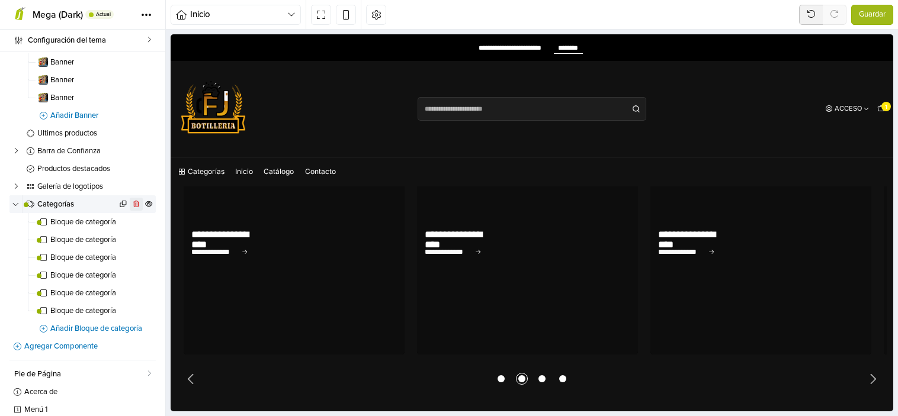
click at [133, 202] on icon at bounding box center [136, 204] width 6 height 7
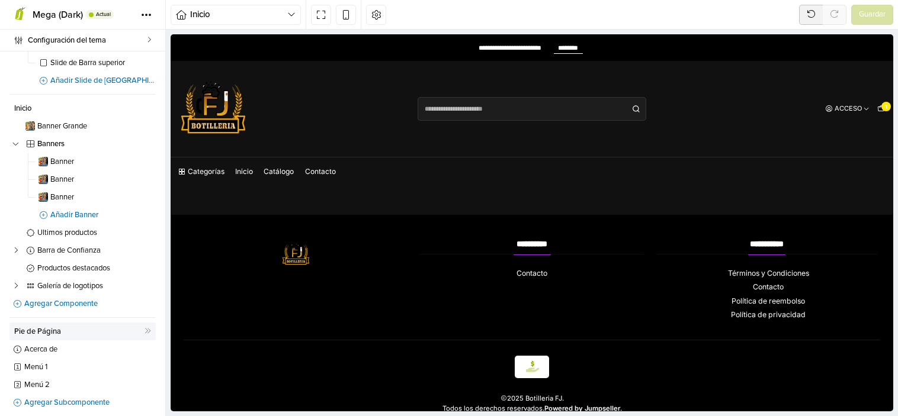
scroll to position [82, 0]
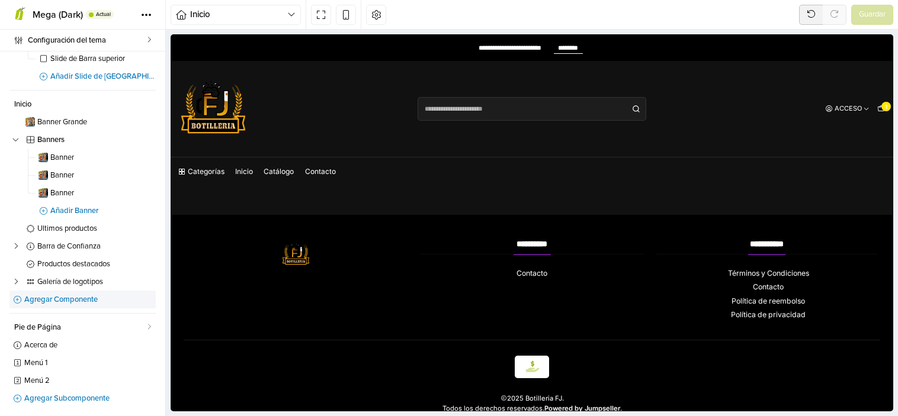
click at [90, 296] on span "Agregar Componente" at bounding box center [89, 300] width 131 height 8
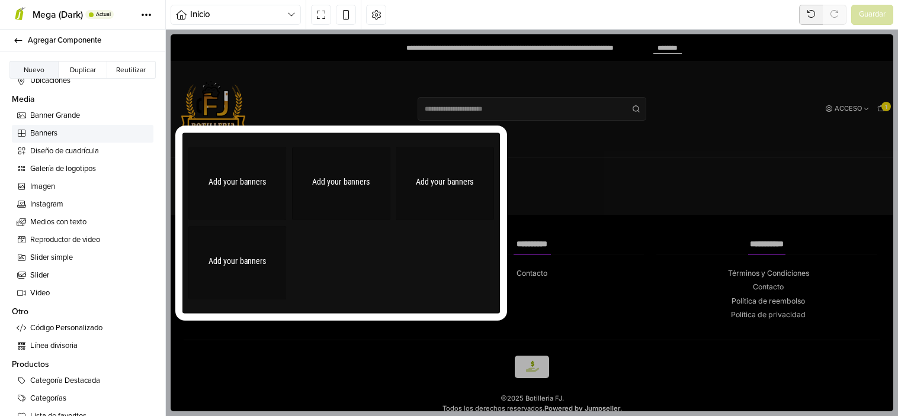
scroll to position [474, 0]
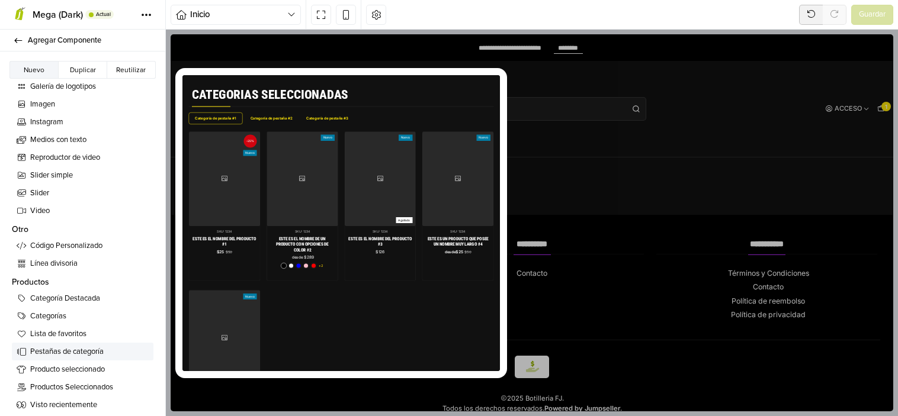
click at [81, 353] on span "Pestañas de categoría" at bounding box center [89, 353] width 118 height 12
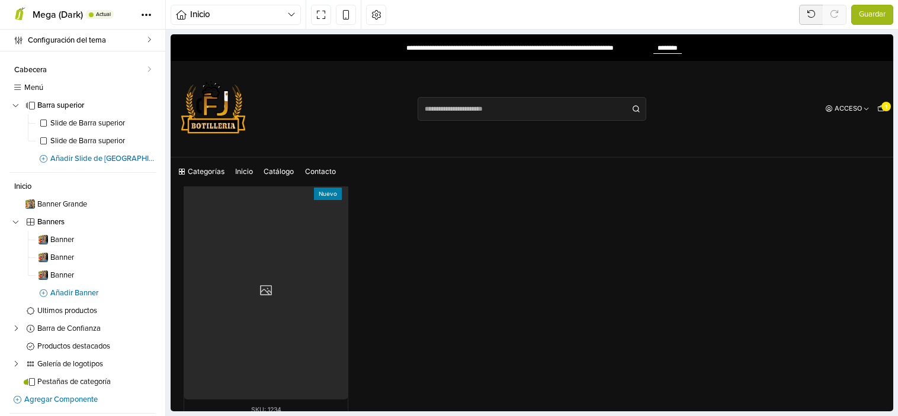
scroll to position [2732, 0]
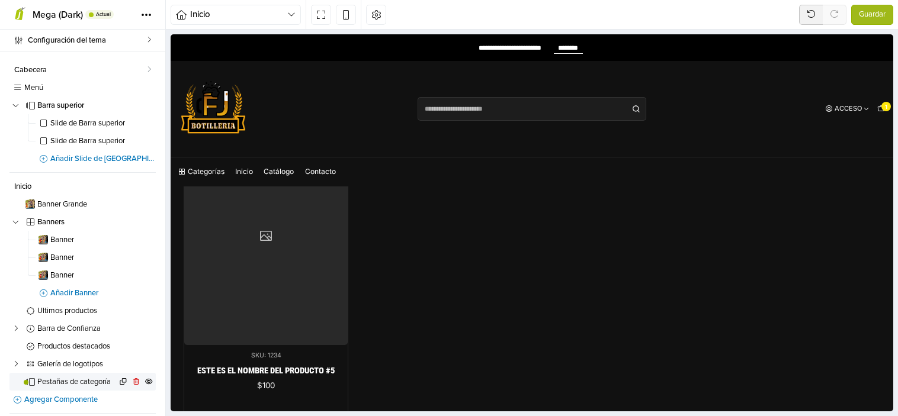
click at [66, 378] on span "Pestañas de categoría" at bounding box center [76, 382] width 79 height 8
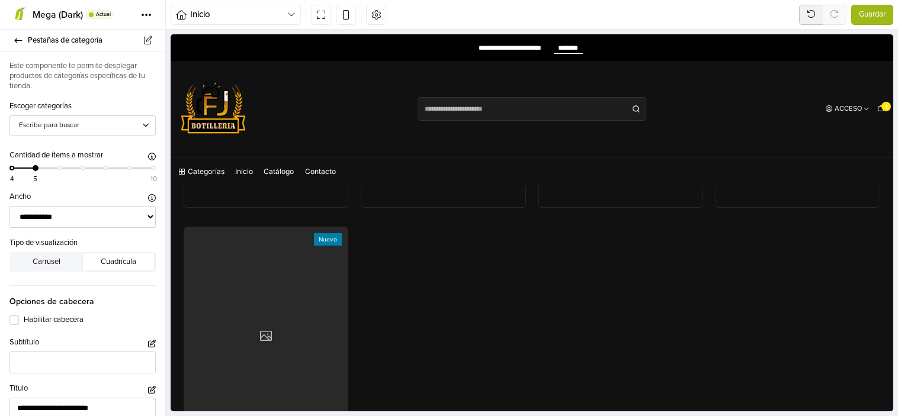
scroll to position [2555, 0]
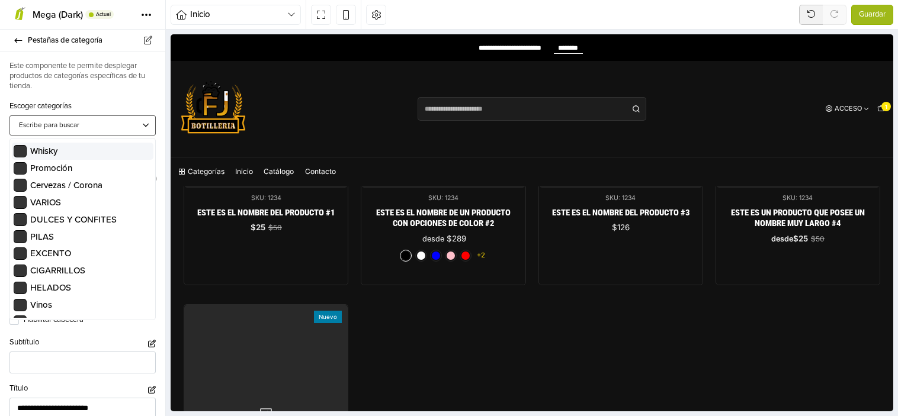
click at [95, 127] on div at bounding box center [77, 125] width 116 height 11
click at [95, 187] on span "Cervezas / Corona" at bounding box center [66, 185] width 72 height 11
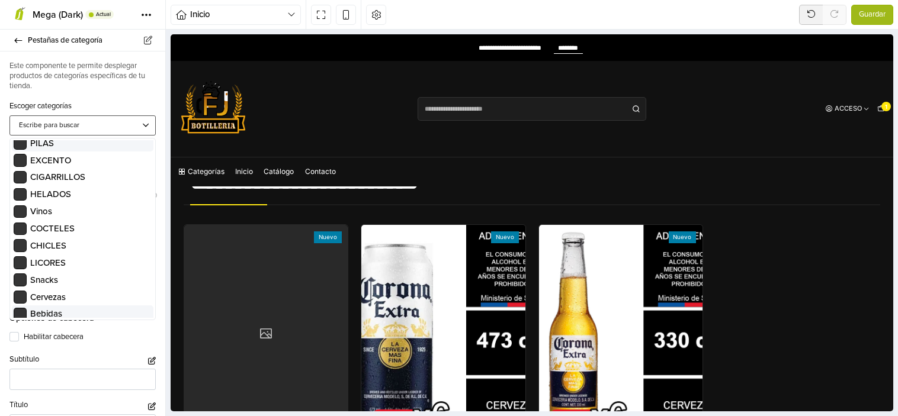
scroll to position [0, 0]
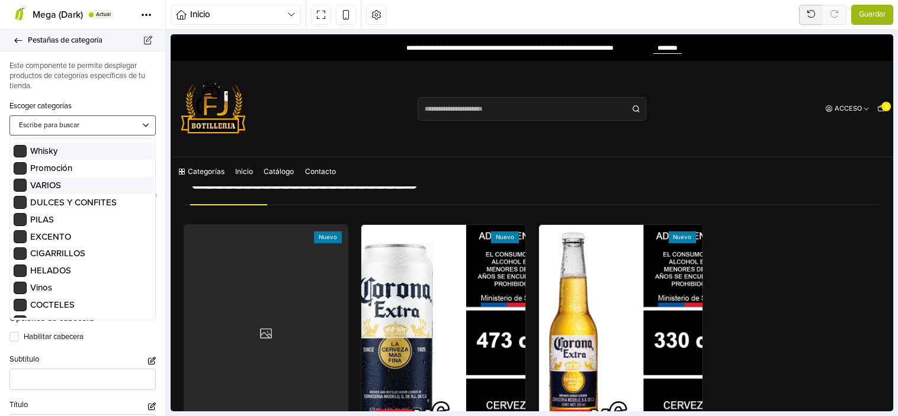
click at [15, 39] on icon at bounding box center [18, 41] width 9 height 8
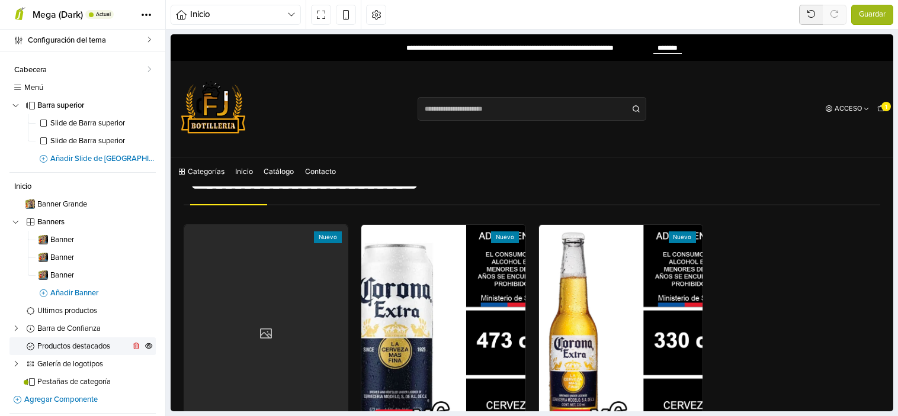
click at [82, 348] on span "Productos destacados" at bounding box center [83, 347] width 92 height 8
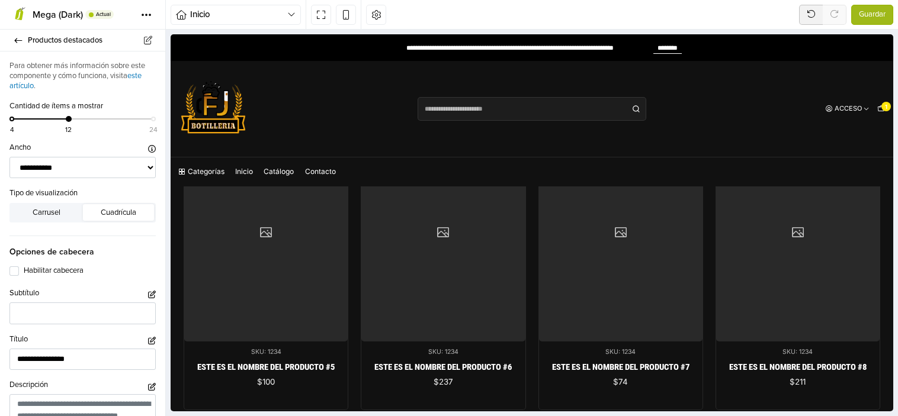
scroll to position [1400, 0]
click at [79, 158] on select "**********" at bounding box center [82, 168] width 146 height 22
select select "******"
click at [9, 157] on select "**********" at bounding box center [82, 168] width 146 height 22
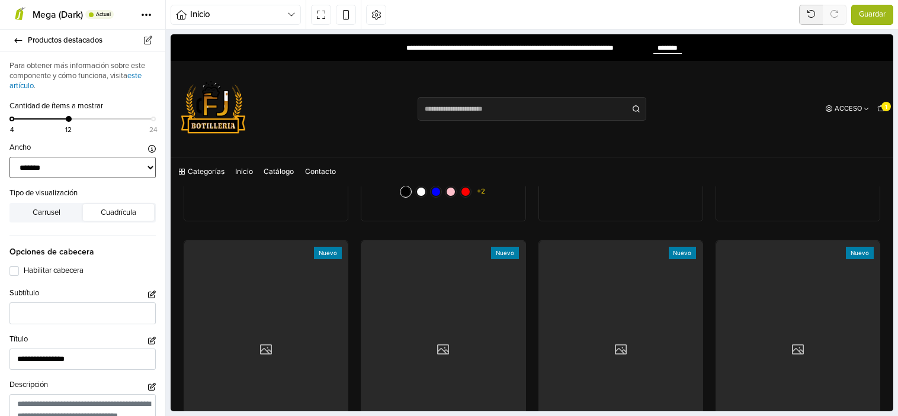
scroll to position [1282, 0]
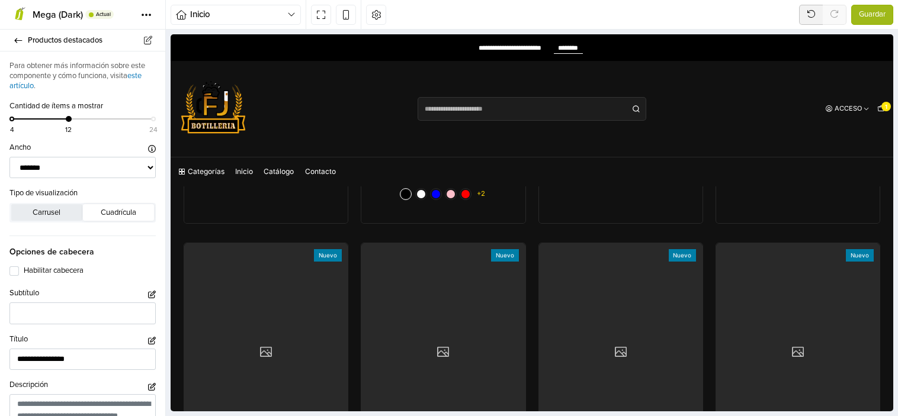
click at [48, 210] on button "Carrusel" at bounding box center [46, 212] width 71 height 17
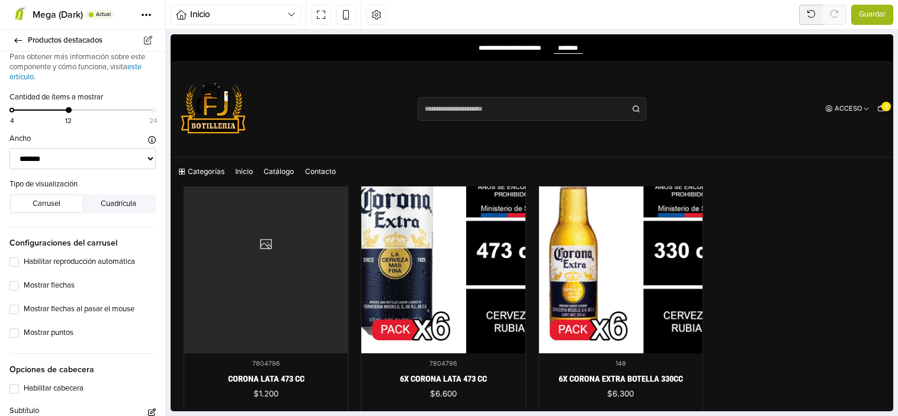
scroll to position [0, 0]
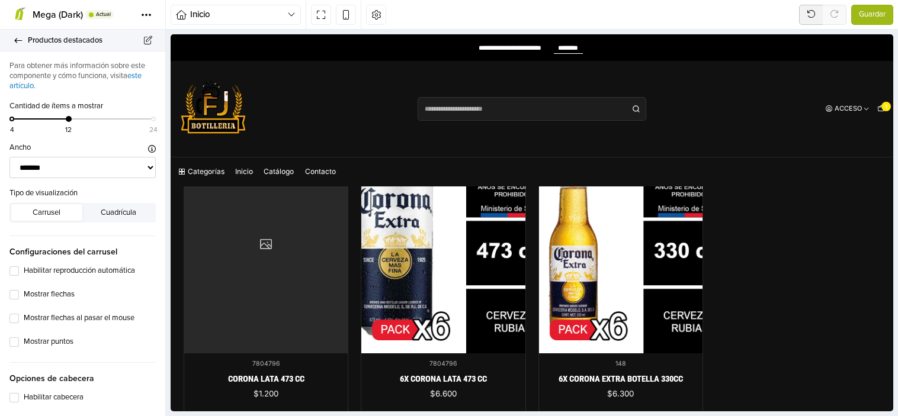
click at [14, 47] on link "Productos destacados" at bounding box center [82, 41] width 165 height 22
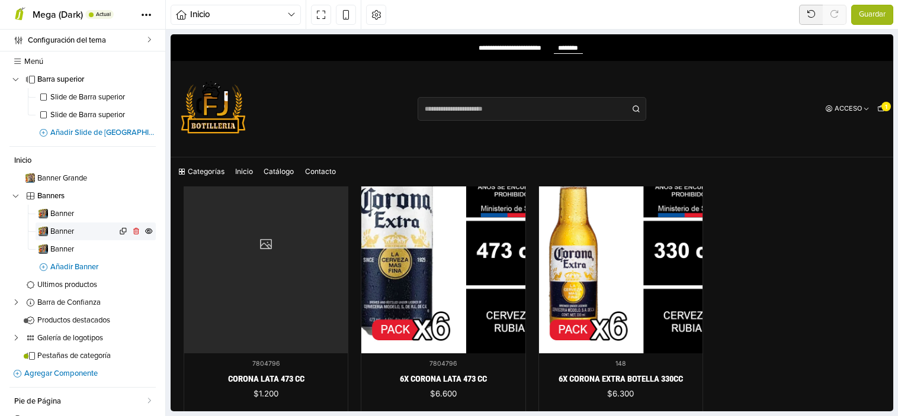
scroll to position [100, 0]
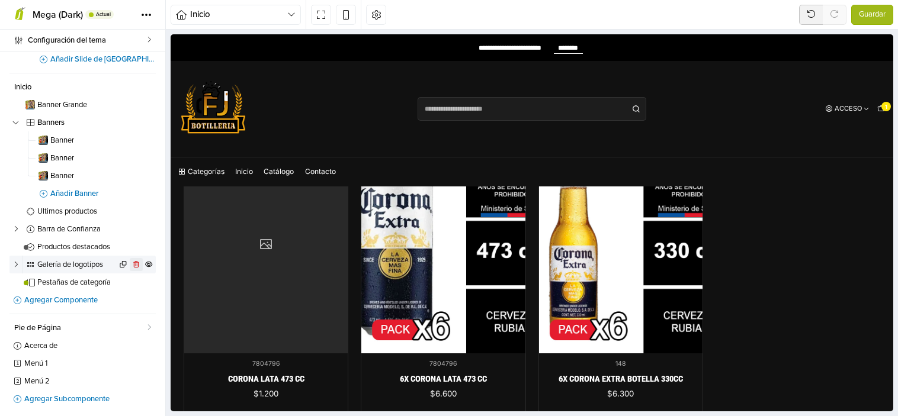
click at [132, 262] on icon at bounding box center [136, 264] width 9 height 7
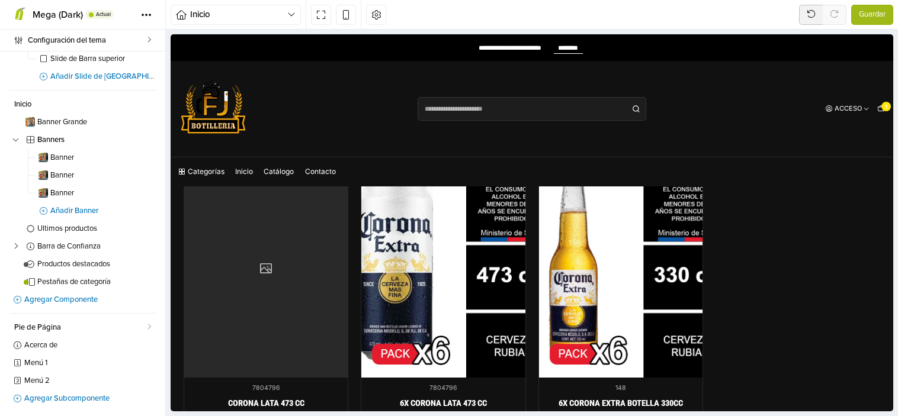
scroll to position [1471, 0]
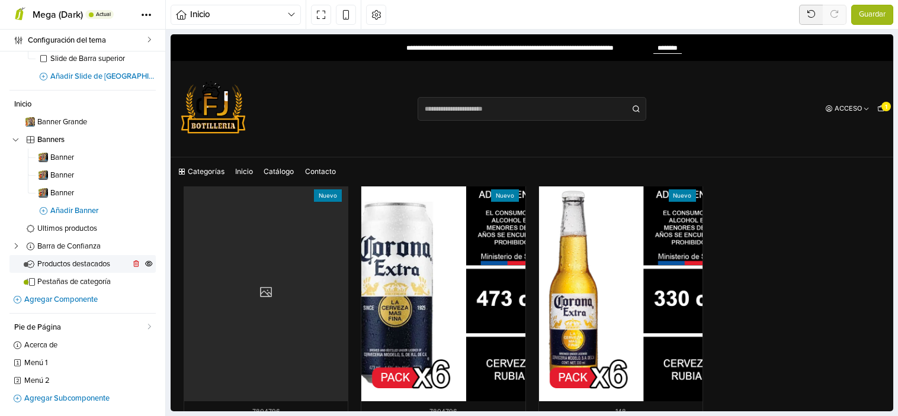
click at [80, 263] on span "Productos destacados" at bounding box center [83, 265] width 92 height 8
select select "******"
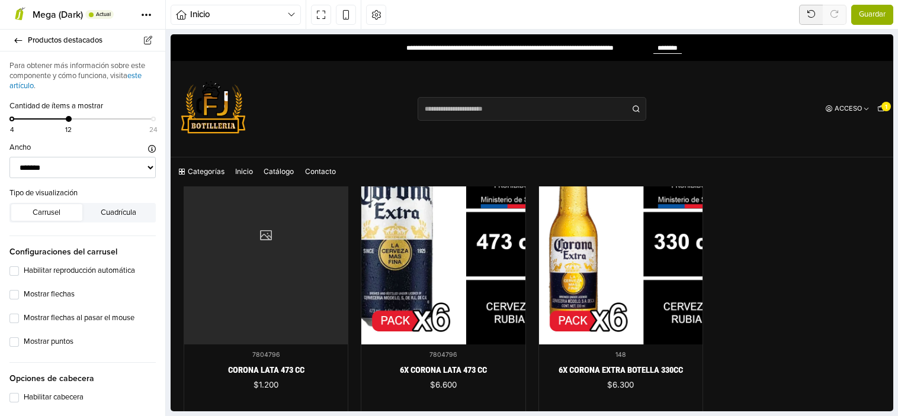
click at [864, 17] on span "Guardar" at bounding box center [872, 15] width 27 height 12
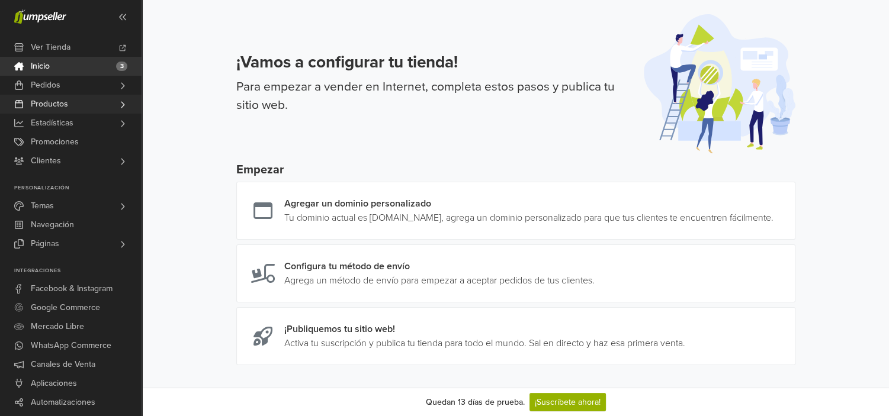
click at [78, 101] on link "Productos" at bounding box center [71, 104] width 142 height 19
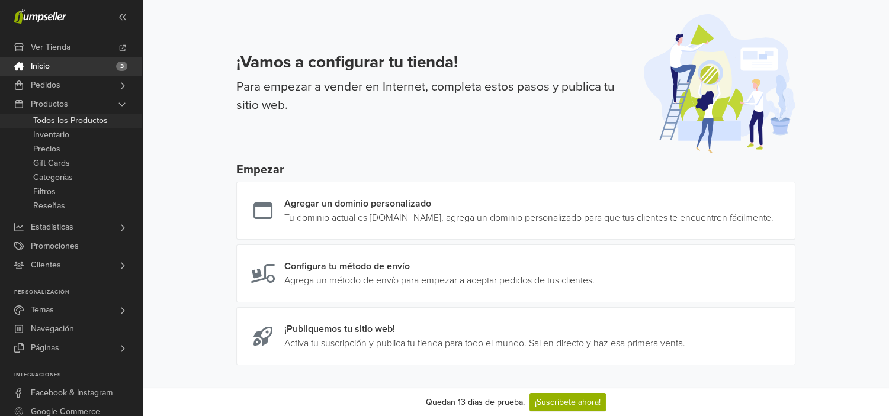
click at [73, 116] on span "Todos los Productos" at bounding box center [70, 121] width 75 height 14
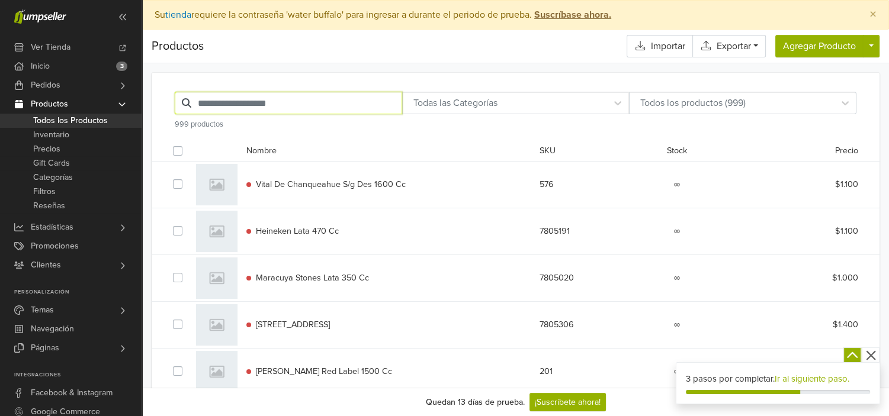
click at [278, 102] on input "text" at bounding box center [288, 103] width 227 height 23
click at [227, 97] on input "text" at bounding box center [288, 103] width 227 height 23
click at [295, 109] on input "text" at bounding box center [288, 103] width 227 height 23
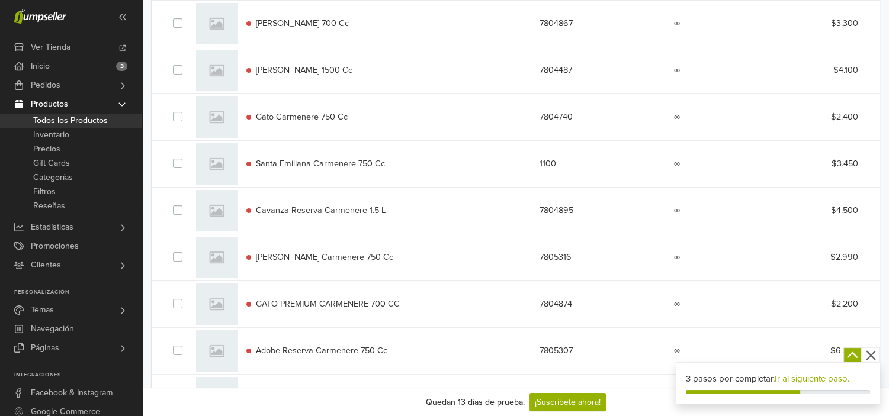
scroll to position [109, 0]
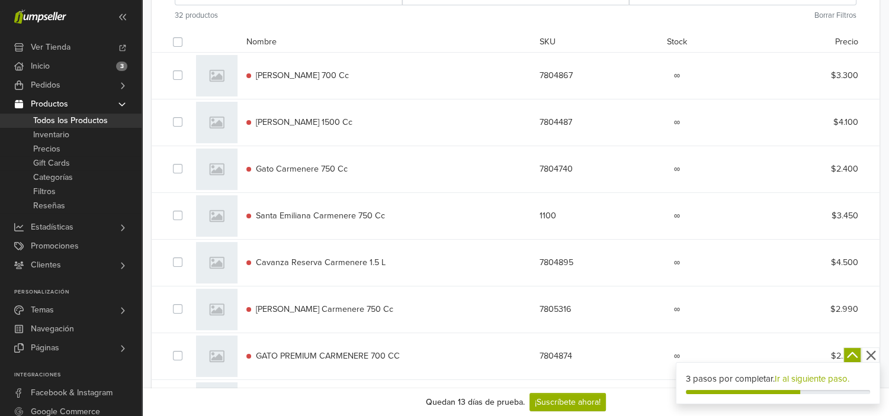
drag, startPoint x: 367, startPoint y: 73, endPoint x: 245, endPoint y: 75, distance: 121.4
click at [245, 75] on div "[PERSON_NAME] 700 Cc" at bounding box center [384, 75] width 293 height 13
copy link "[PERSON_NAME] 700 Cc"
drag, startPoint x: 357, startPoint y: 118, endPoint x: 254, endPoint y: 123, distance: 103.8
click at [254, 123] on div "[PERSON_NAME] 1500 Cc" at bounding box center [384, 122] width 293 height 13
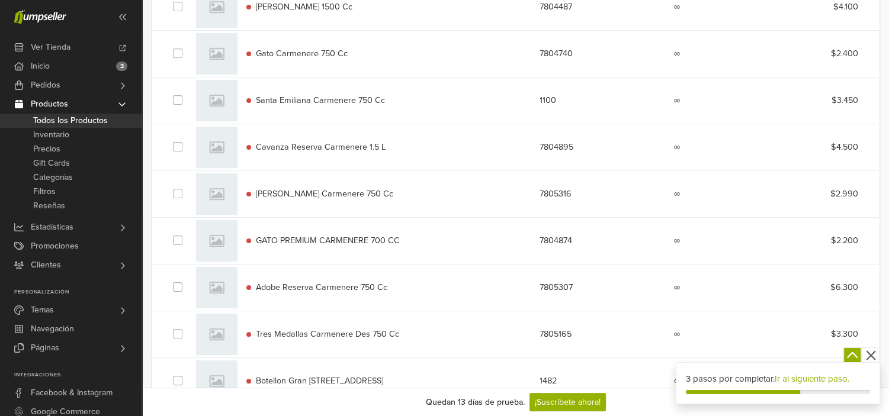
scroll to position [227, 0]
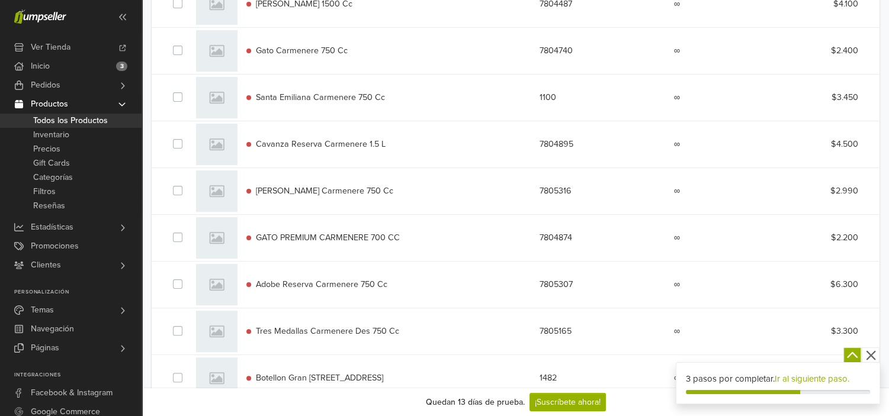
copy span "[PERSON_NAME] 1500 Cc"
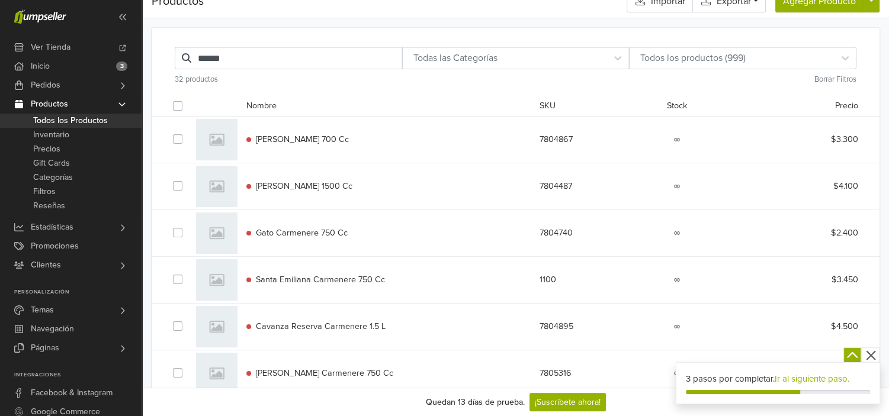
scroll to position [0, 0]
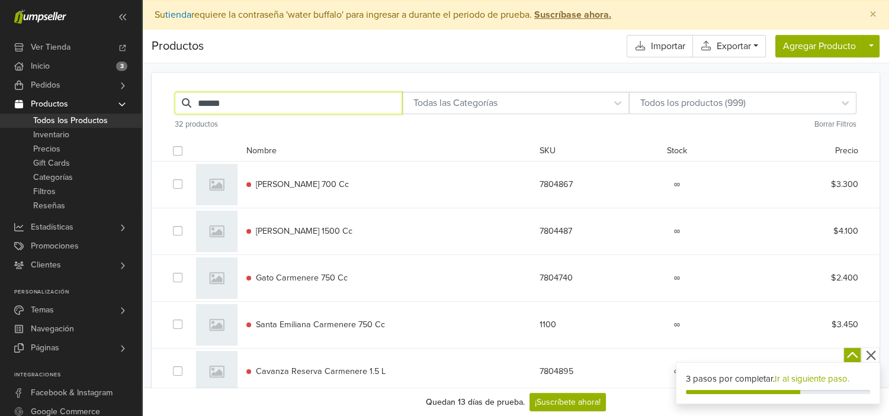
drag, startPoint x: 181, startPoint y: 97, endPoint x: 156, endPoint y: 97, distance: 24.3
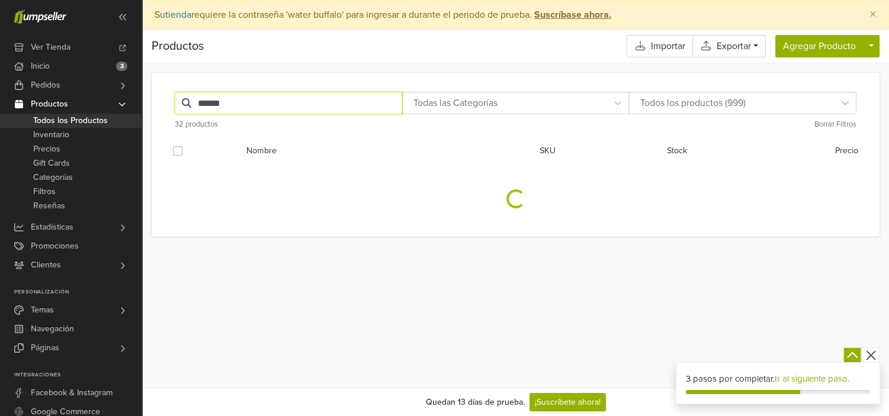
type input "******"
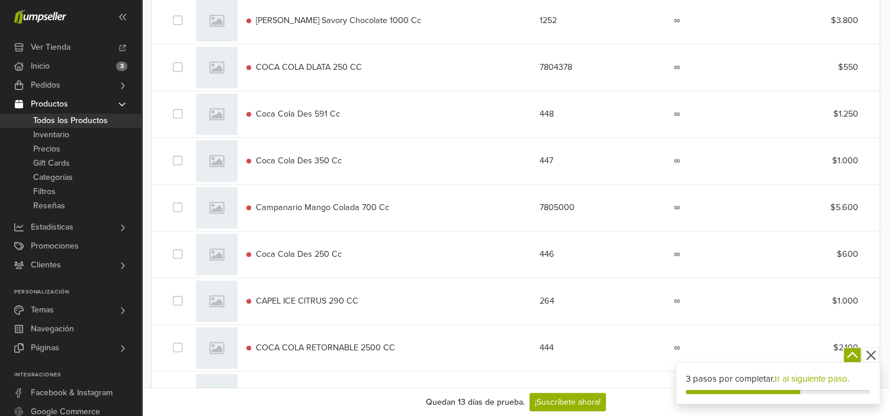
scroll to position [2843, 0]
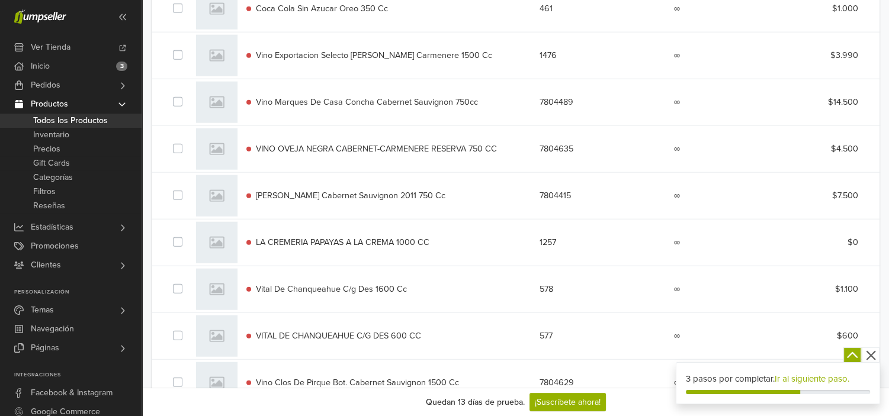
click at [53, 121] on span "Todos los Productos" at bounding box center [70, 121] width 75 height 14
